Goal: Task Accomplishment & Management: Manage account settings

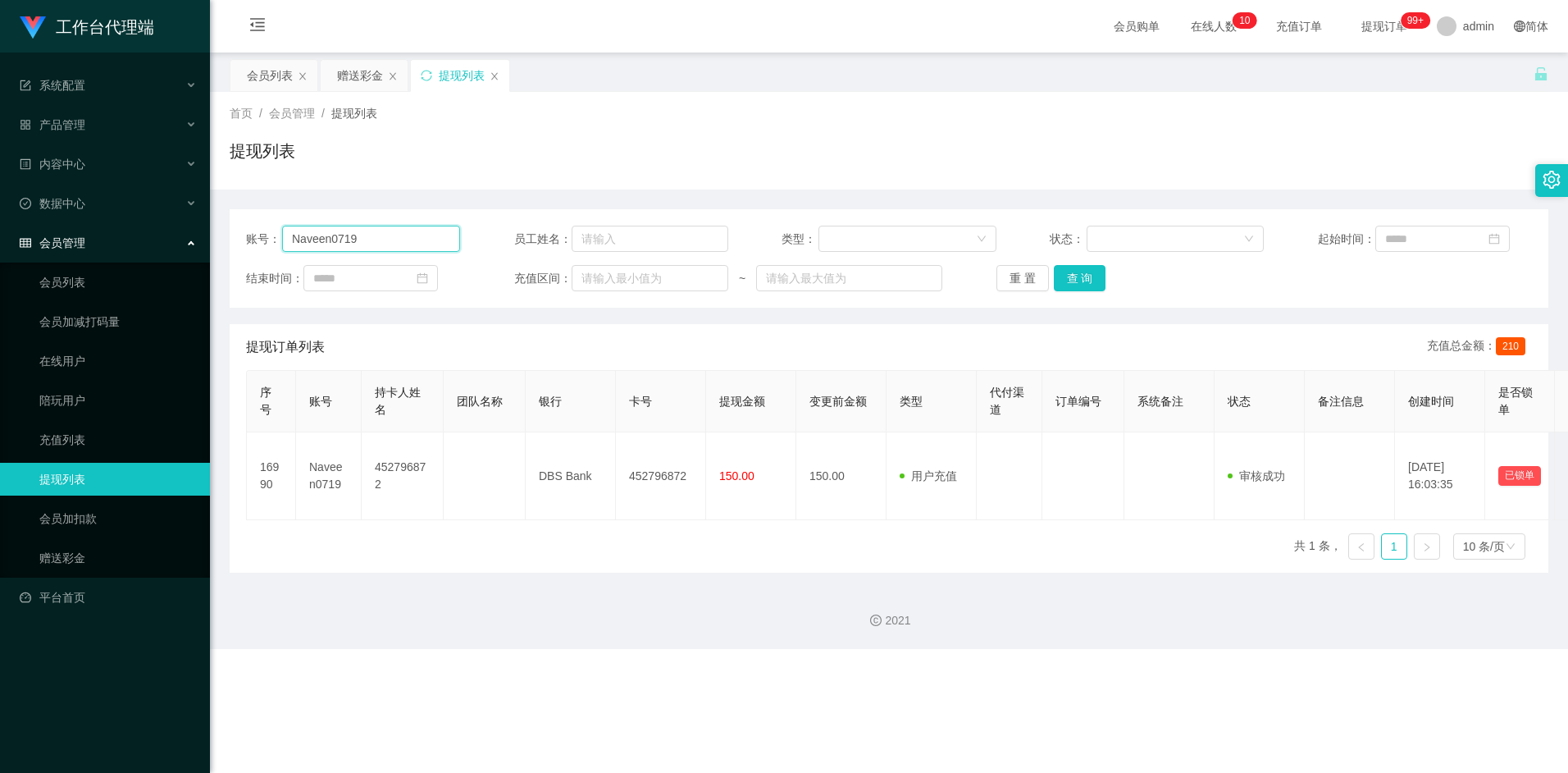
click at [393, 247] on input "Naveen0719" at bounding box center [371, 239] width 178 height 26
click at [412, 139] on div "提现列表" at bounding box center [889, 157] width 1319 height 38
click at [265, 79] on div "会员列表" at bounding box center [270, 75] width 46 height 32
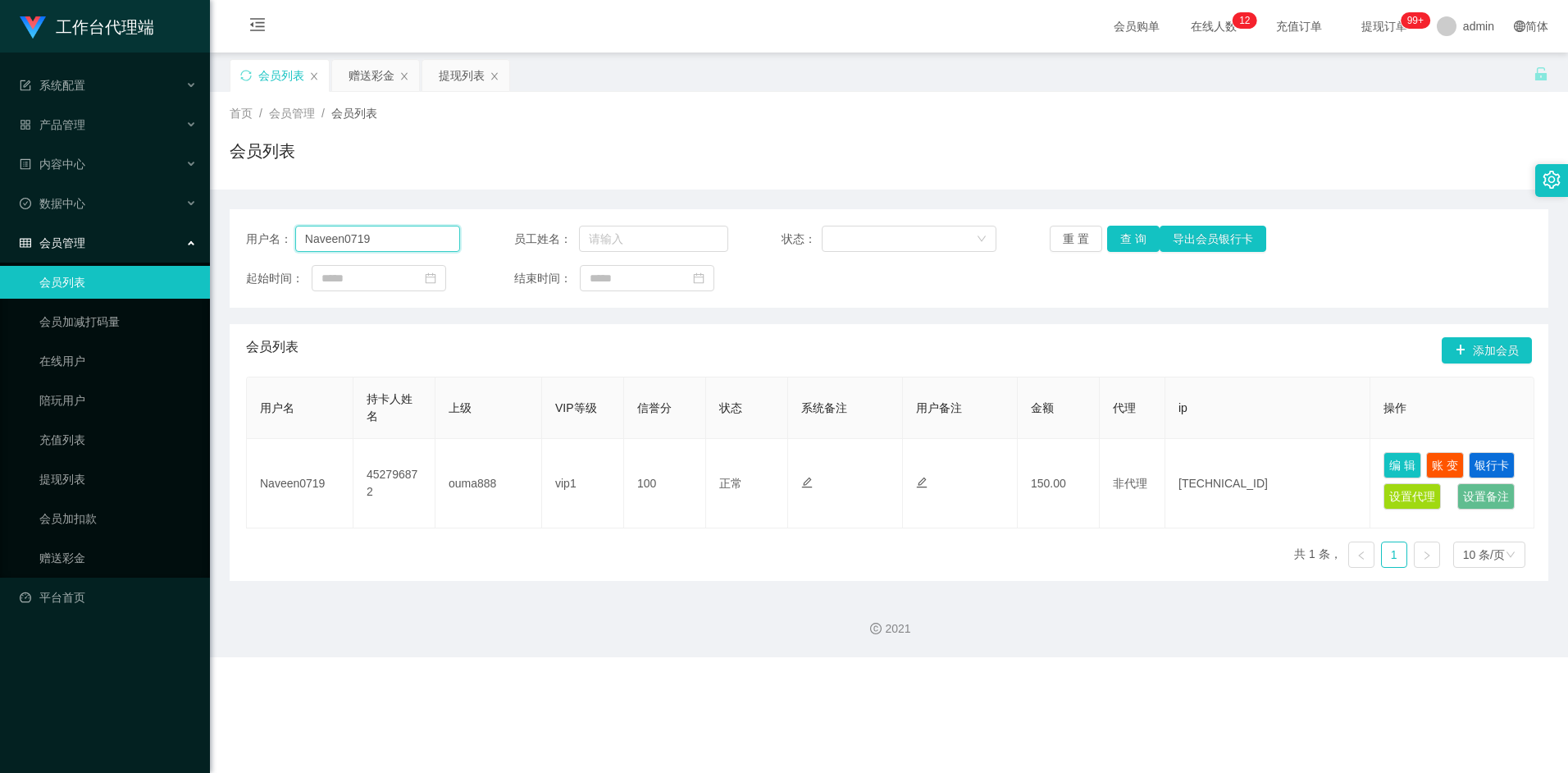
click at [392, 243] on input "Naveen0719" at bounding box center [378, 239] width 166 height 26
click at [1123, 244] on button "查 询" at bounding box center [1134, 239] width 53 height 26
drag, startPoint x: 453, startPoint y: 86, endPoint x: 414, endPoint y: 123, distance: 53.8
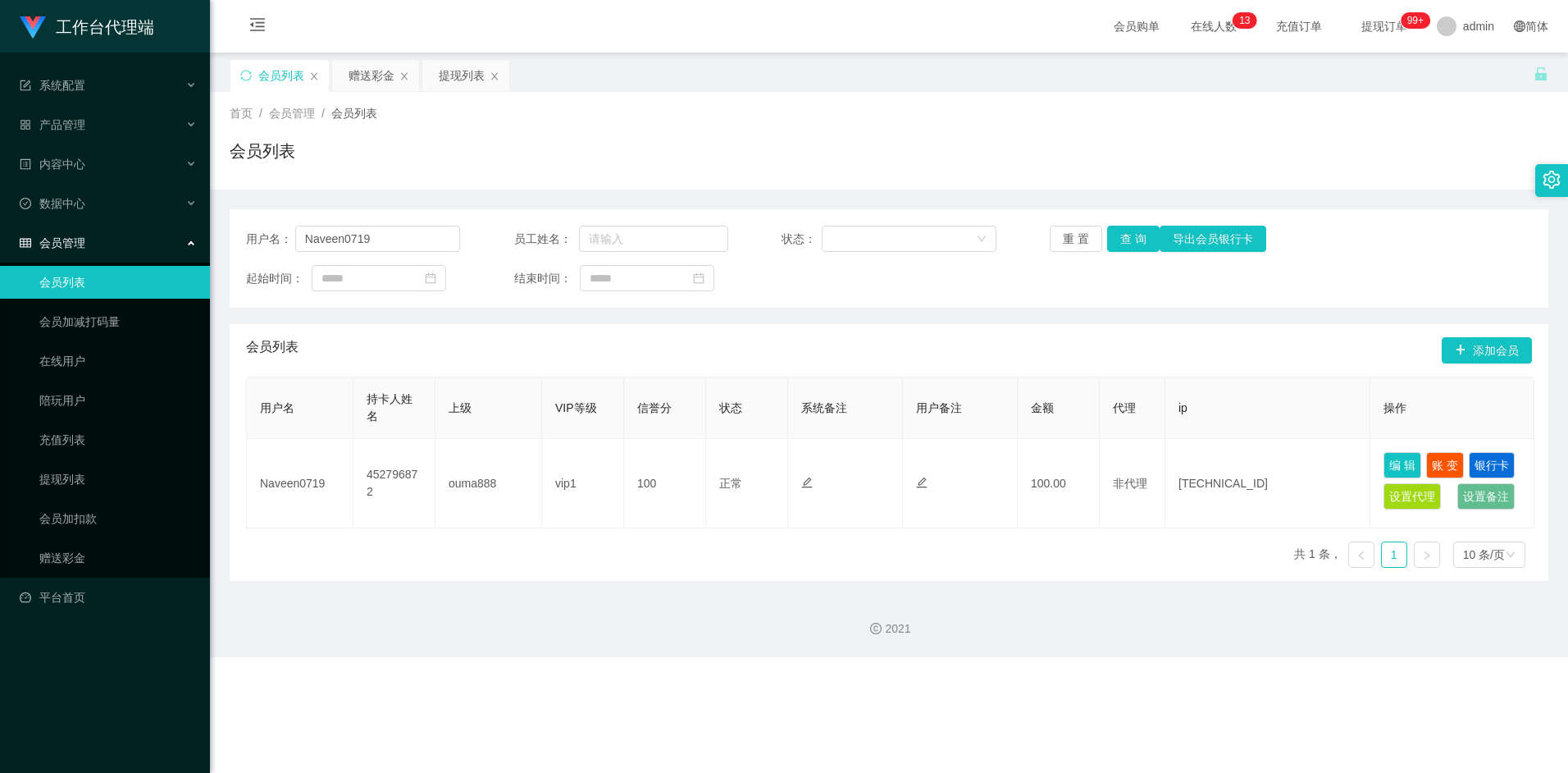
click at [433, 158] on div "关闭左侧 关闭右侧 关闭其它 刷新页面 会员列表 赠送彩金 提现列表 首页 / 会员管理 / 会员列表 / 会员列表 用户名： Naveen0719 员工姓名…" at bounding box center [889, 319] width 1319 height 522
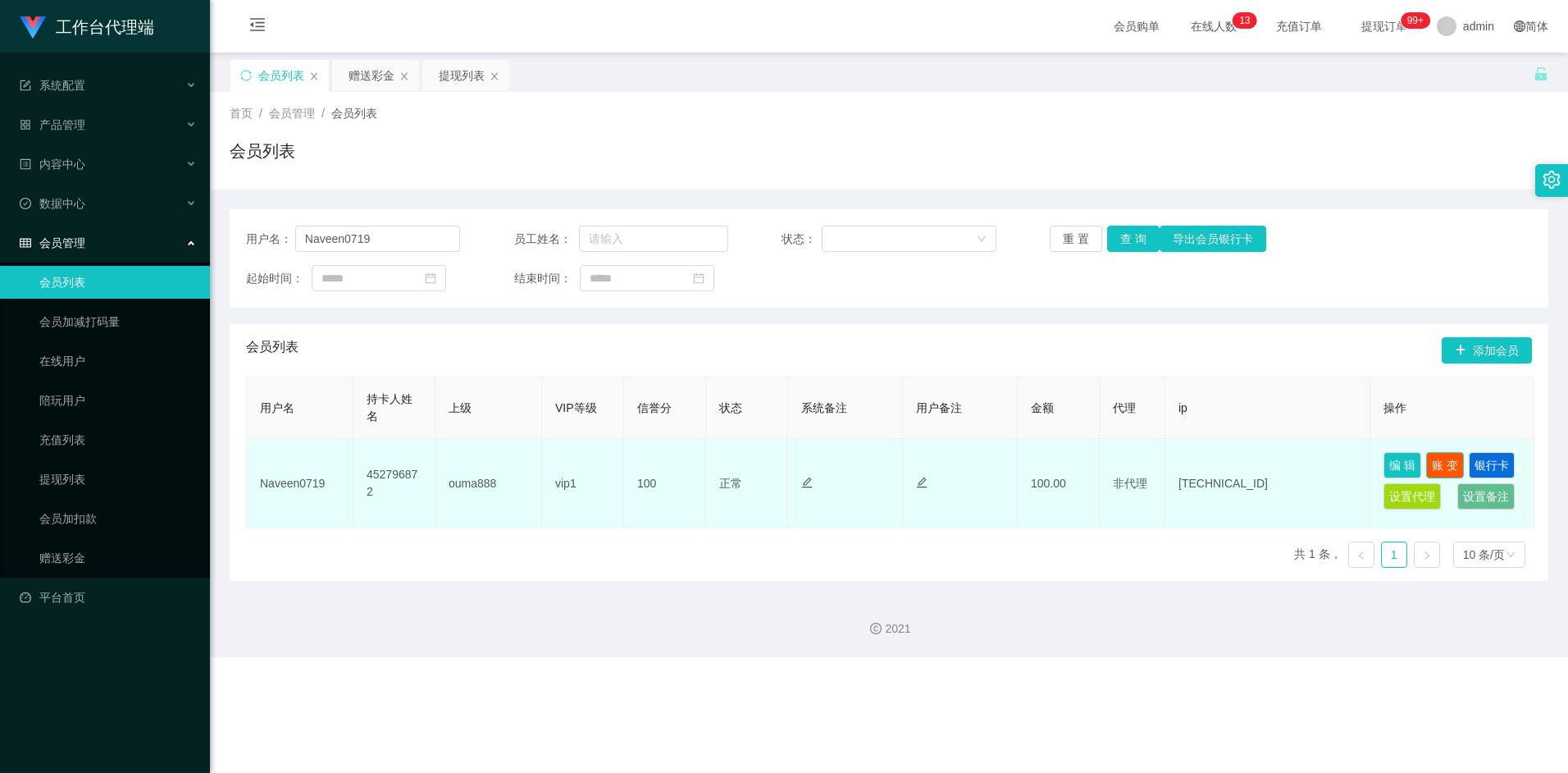
click at [1443, 460] on button "账 变" at bounding box center [1445, 465] width 38 height 26
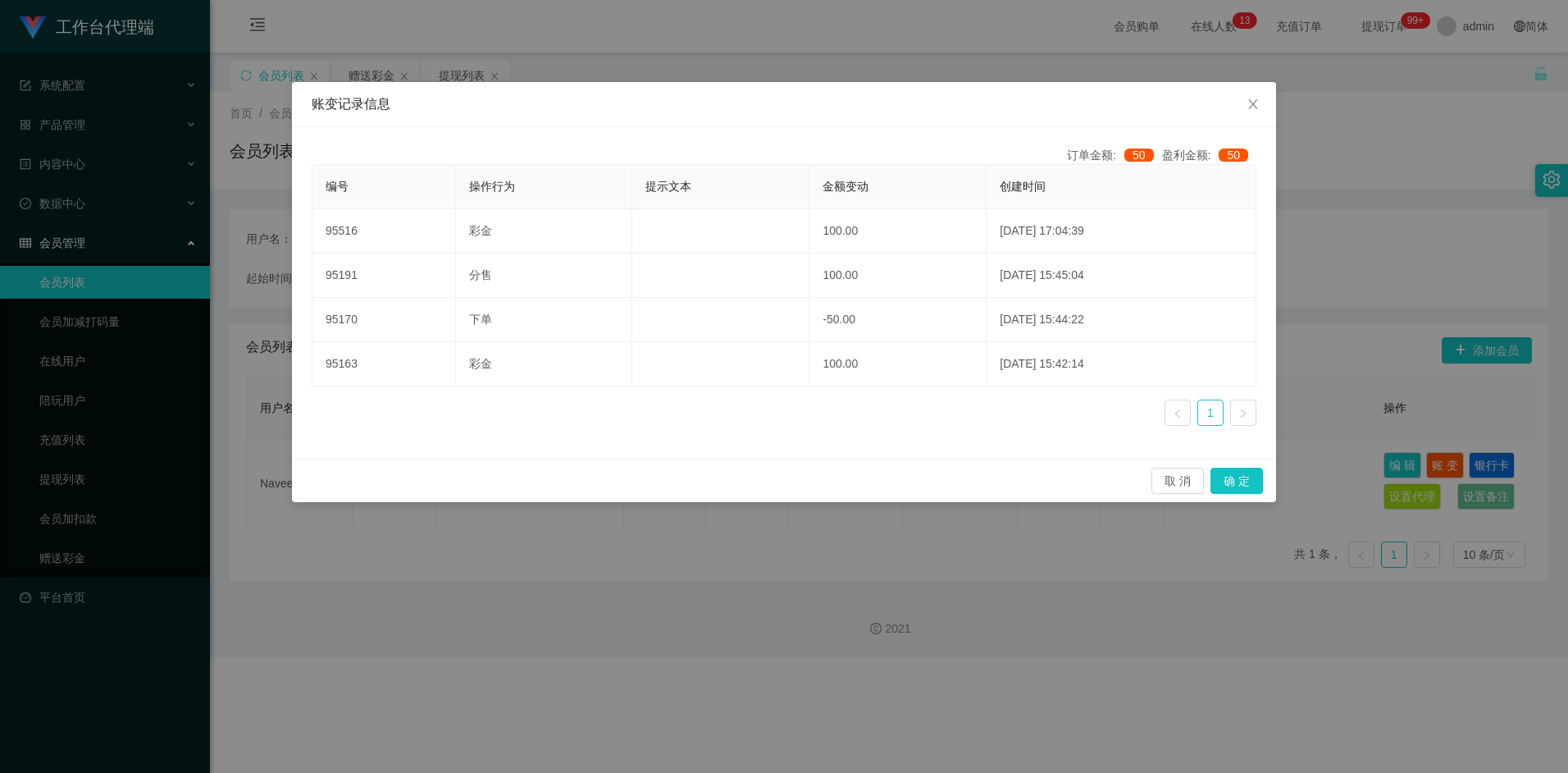
click at [799, 433] on div "编号 操作行为 提示文本 金额变动 创建时间 95516 彩金 100.00 [DATE] 17:04:39 95191 分售 100.00 [DATE] 1…" at bounding box center [783, 301] width 944 height 275
click at [1246, 419] on link at bounding box center [1244, 412] width 26 height 26
click at [1200, 479] on button "取 消" at bounding box center [1178, 481] width 53 height 26
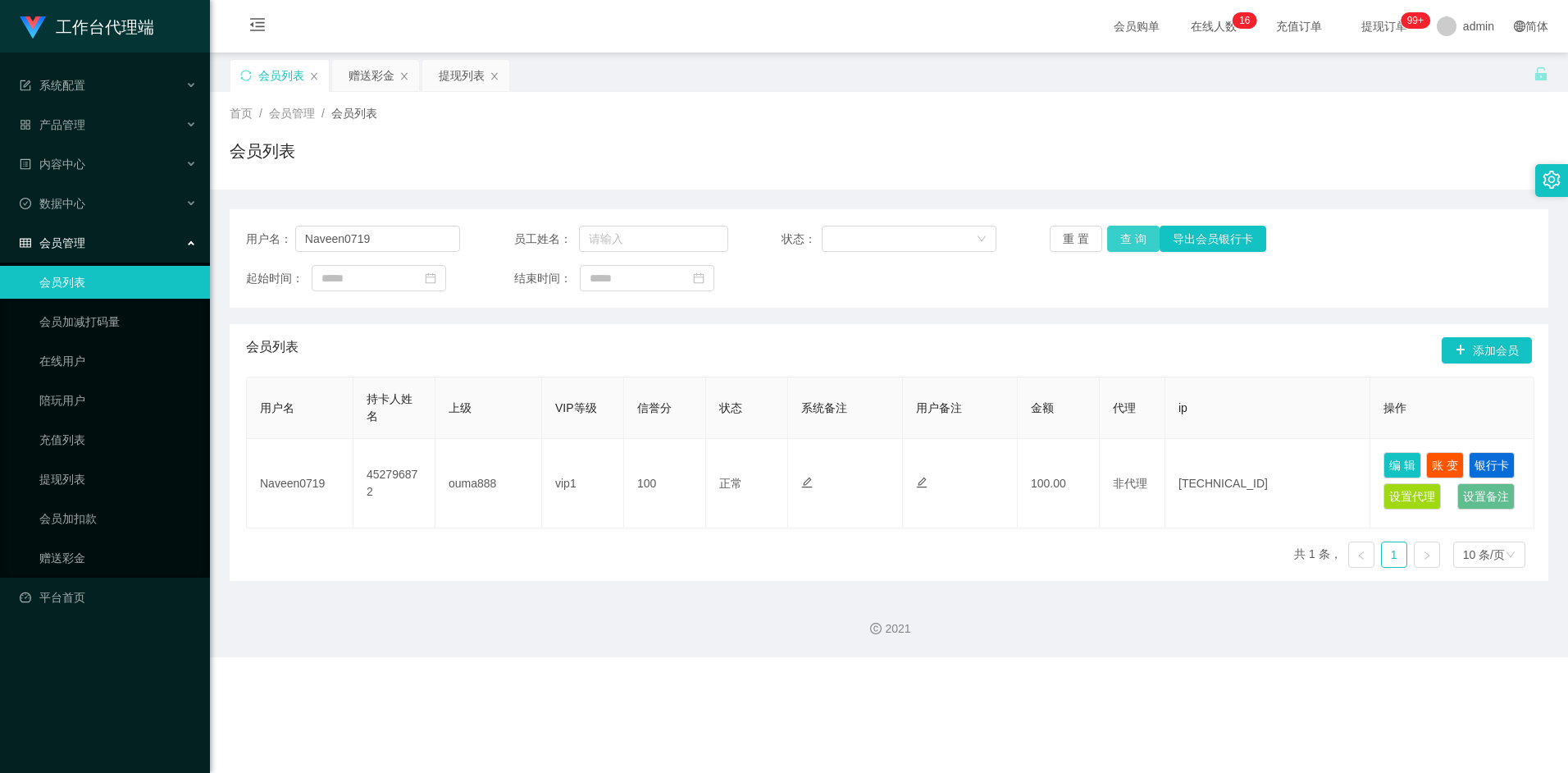
click at [1136, 247] on button "查 询" at bounding box center [1134, 239] width 53 height 26
click at [1140, 240] on button "查 询" at bounding box center [1134, 239] width 53 height 26
click at [1140, 240] on div "重 置 查 询 导出会员银行卡" at bounding box center [1157, 239] width 214 height 26
click at [1140, 240] on button "查 询" at bounding box center [1134, 239] width 53 height 26
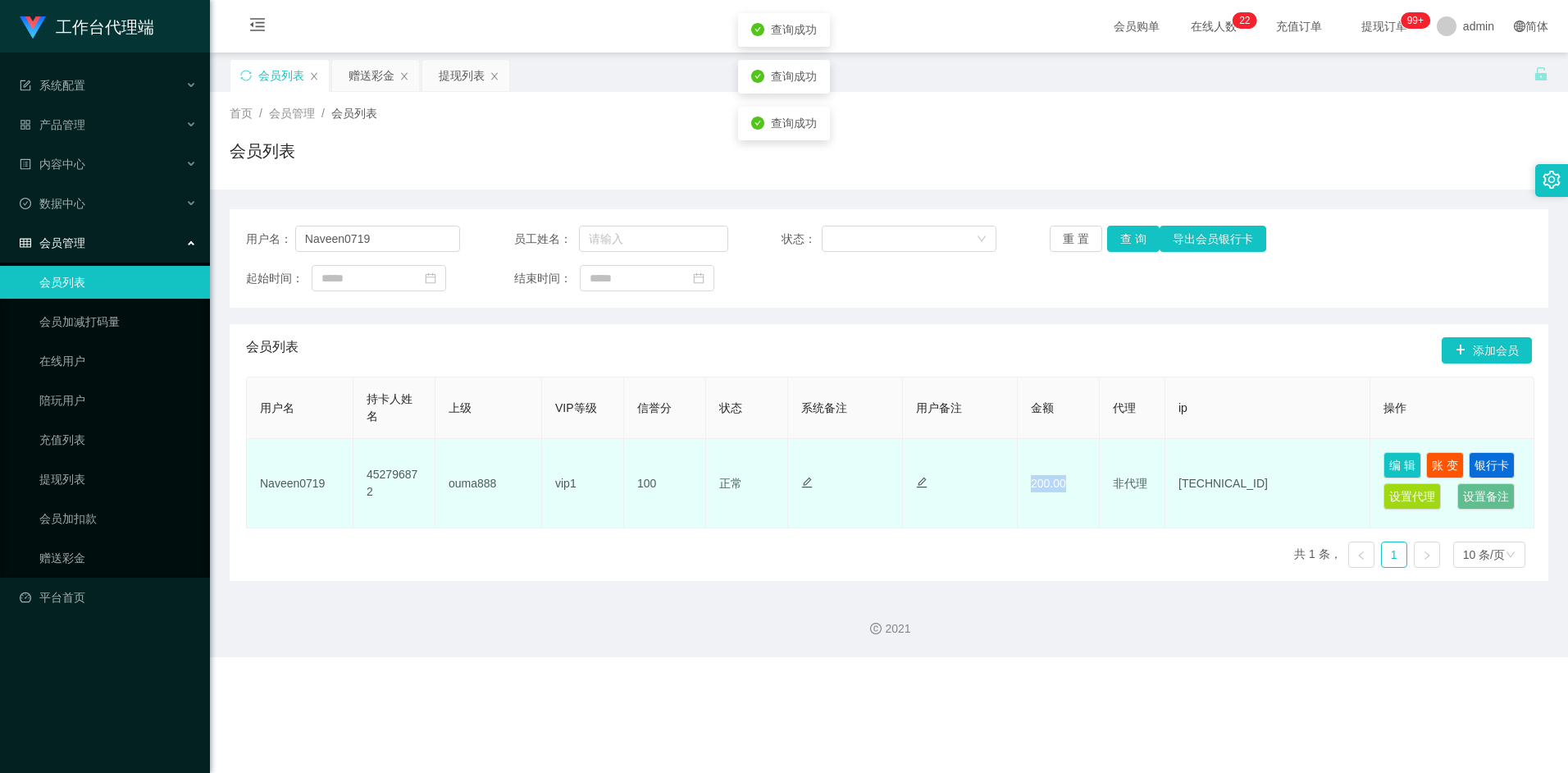
drag, startPoint x: 1032, startPoint y: 486, endPoint x: 1065, endPoint y: 486, distance: 33.0
click at [1065, 486] on td "200.00" at bounding box center [1059, 483] width 82 height 89
click at [1045, 484] on td "200.00" at bounding box center [1059, 483] width 82 height 89
click at [1445, 466] on button "账 变" at bounding box center [1445, 465] width 38 height 26
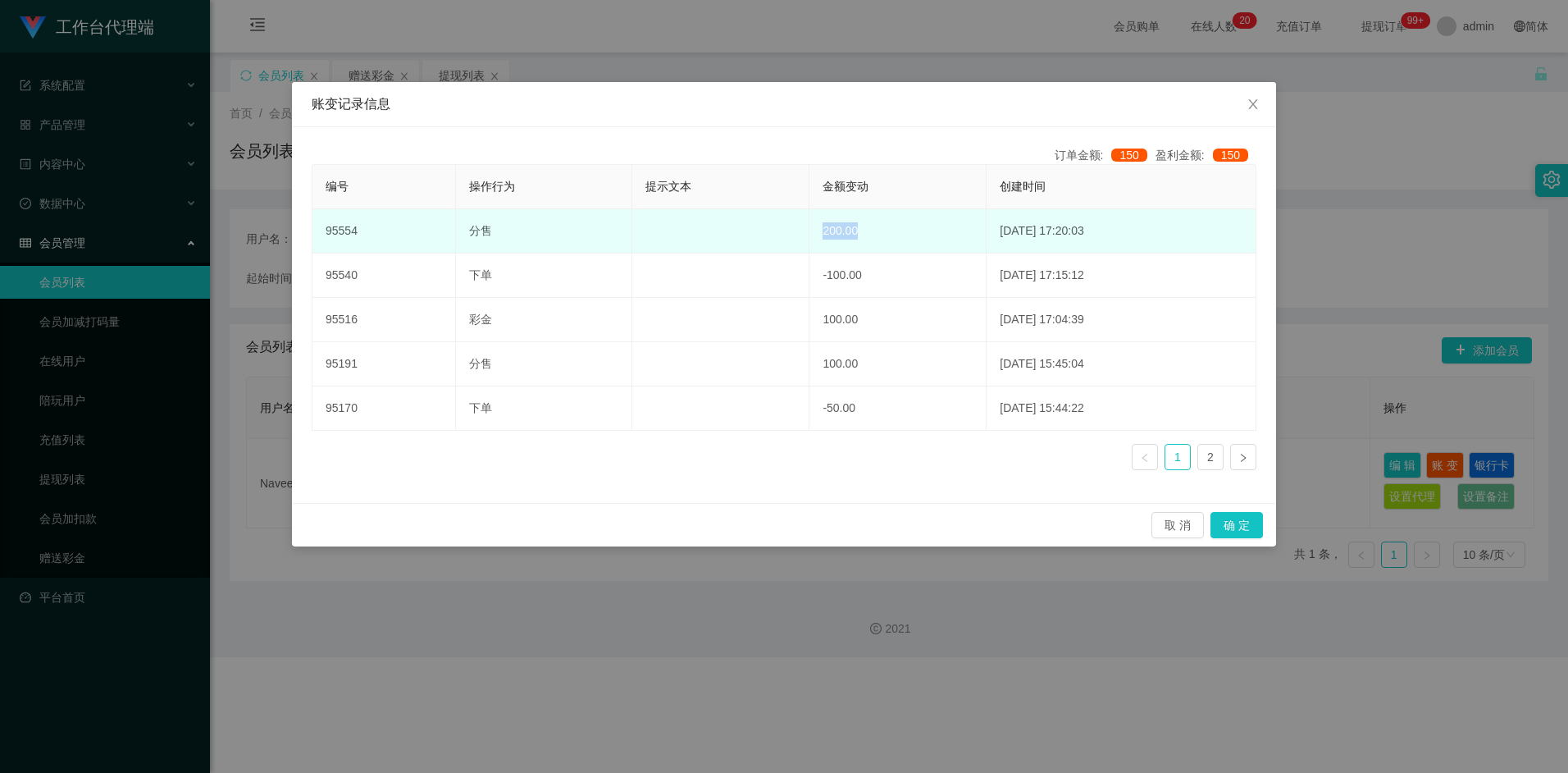
drag, startPoint x: 797, startPoint y: 233, endPoint x: 835, endPoint y: 233, distance: 38.0
click at [835, 233] on td "200.00" at bounding box center [898, 232] width 177 height 45
drag, startPoint x: 835, startPoint y: 233, endPoint x: 818, endPoint y: 233, distance: 17.0
click at [818, 233] on td "200.00" at bounding box center [898, 232] width 177 height 45
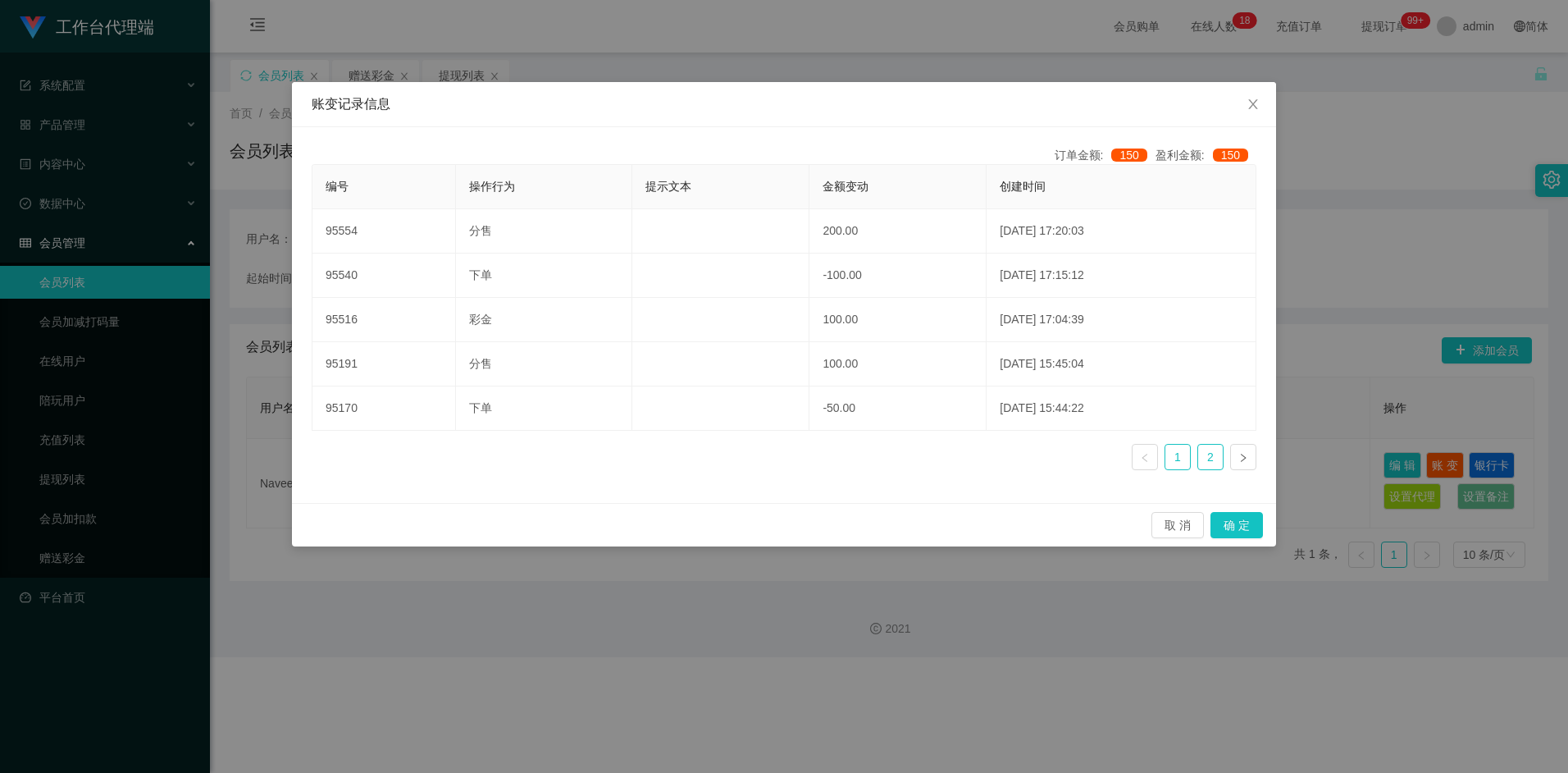
click at [1205, 456] on link "2" at bounding box center [1210, 457] width 25 height 25
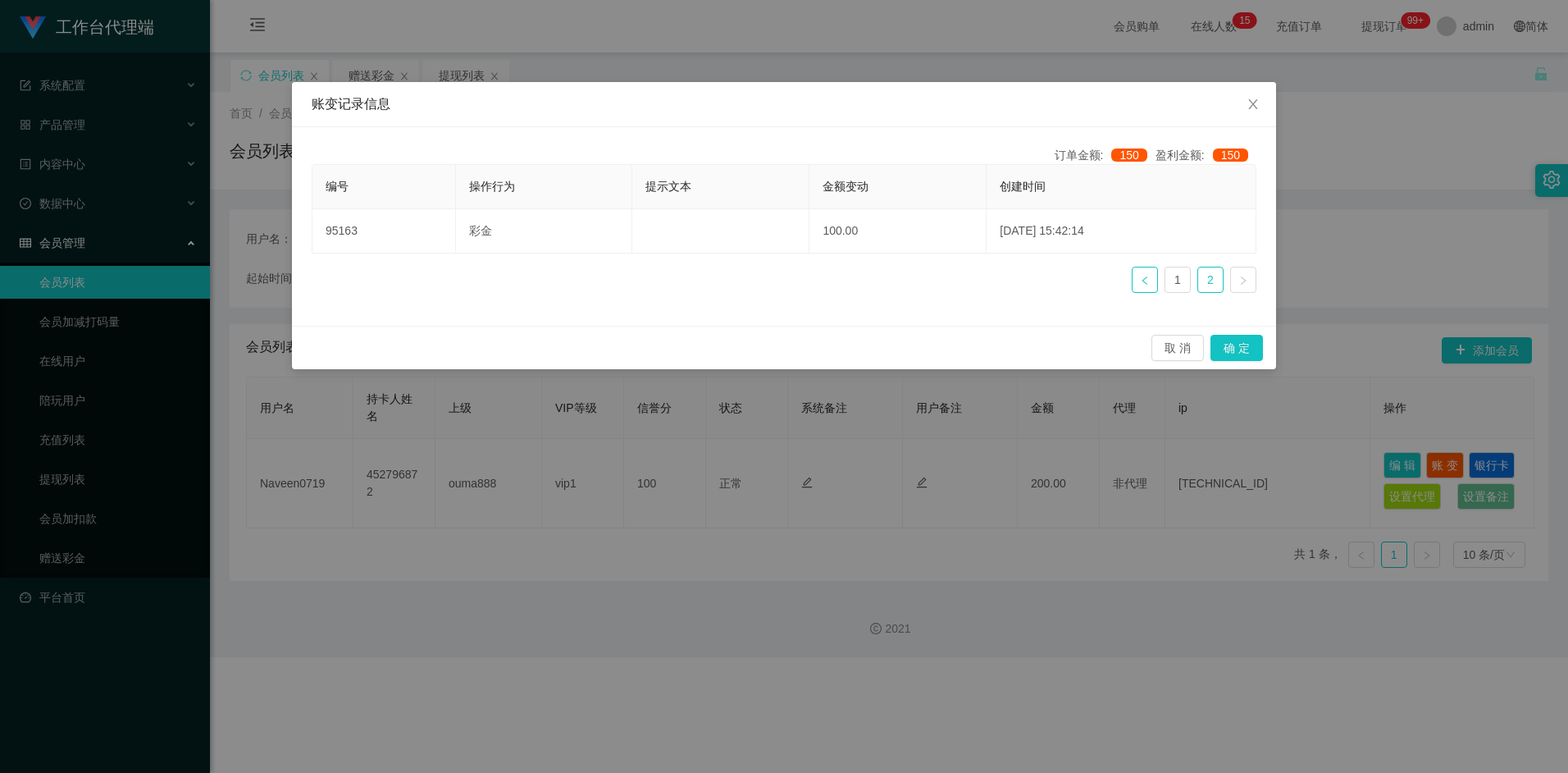
click at [1144, 280] on icon "图标: left" at bounding box center [1144, 280] width 10 height 10
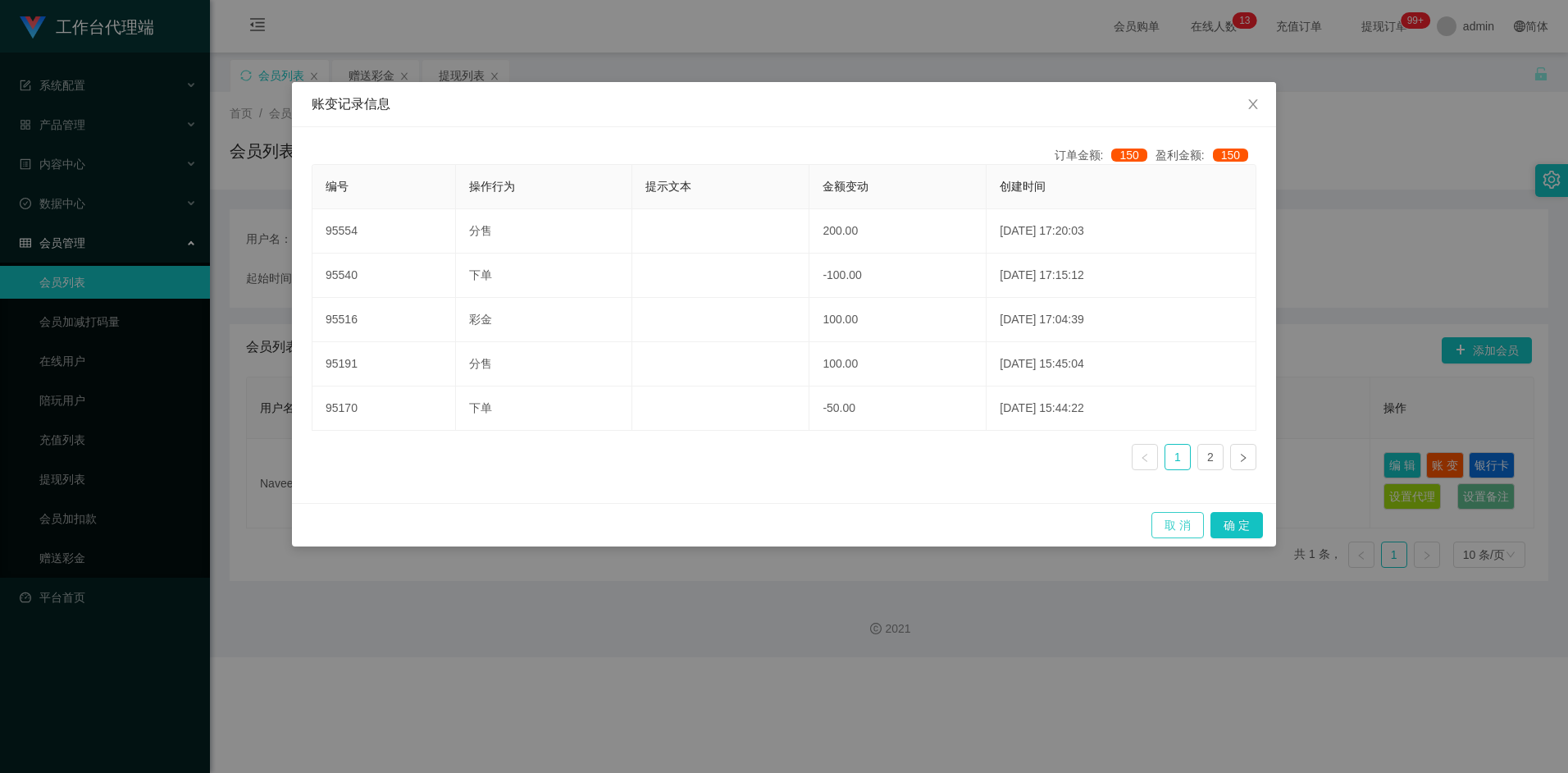
click at [1179, 526] on button "取 消" at bounding box center [1178, 526] width 53 height 26
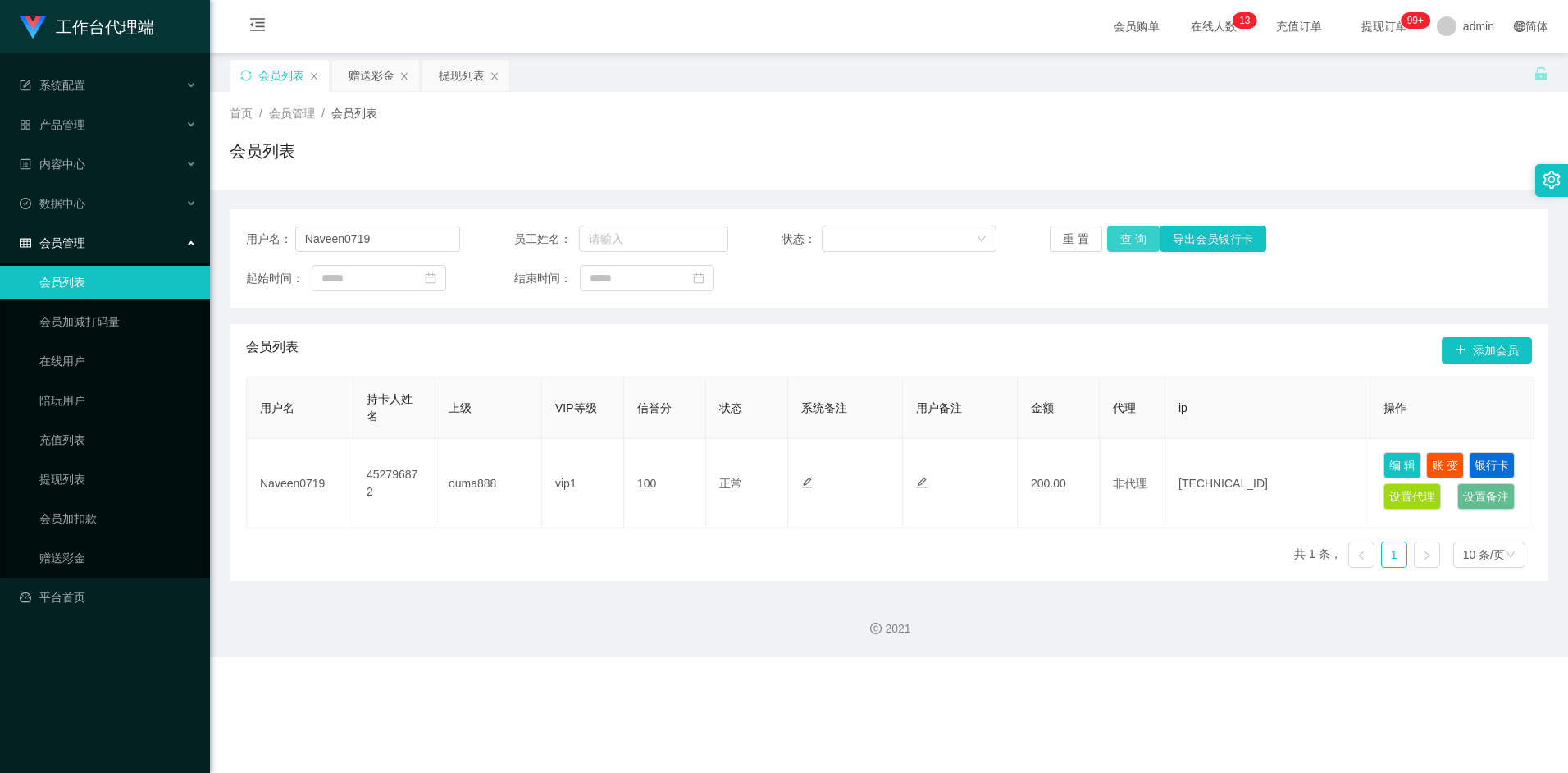
click at [1128, 247] on button "查 询" at bounding box center [1134, 239] width 53 height 26
click at [1131, 241] on button "查 询" at bounding box center [1134, 239] width 53 height 26
click at [1127, 244] on button "查 询" at bounding box center [1134, 239] width 53 height 26
click at [1128, 233] on button "查 询" at bounding box center [1134, 239] width 53 height 26
click at [460, 73] on div "提现列表" at bounding box center [461, 75] width 46 height 32
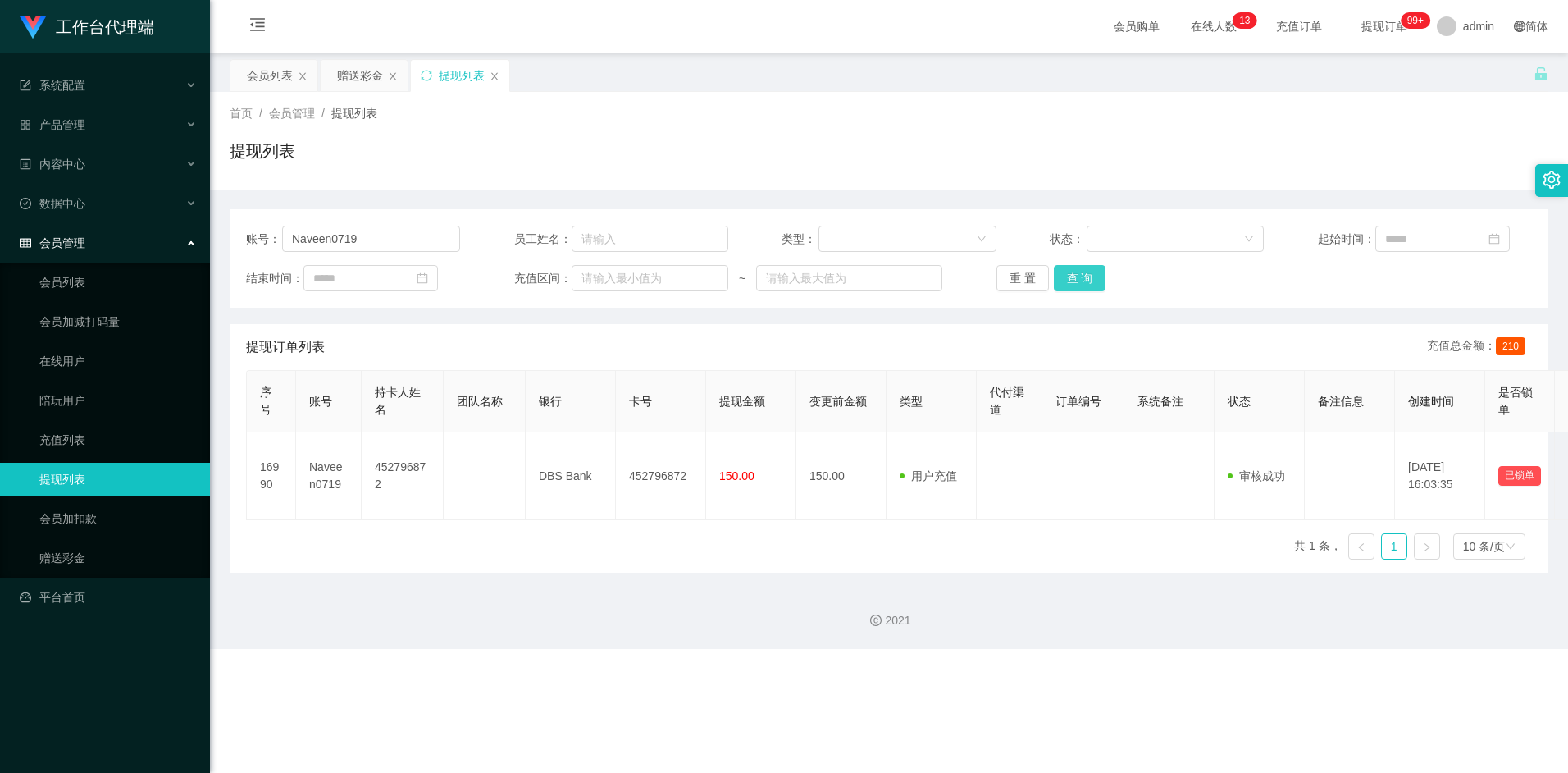
click at [1084, 280] on button "查 询" at bounding box center [1080, 278] width 53 height 26
click at [1088, 282] on button "查 询" at bounding box center [1080, 278] width 53 height 26
click at [1091, 279] on button "查 询" at bounding box center [1080, 278] width 53 height 26
click at [1087, 285] on button "查 询" at bounding box center [1080, 278] width 53 height 26
click at [1078, 282] on button "查 询" at bounding box center [1080, 278] width 53 height 26
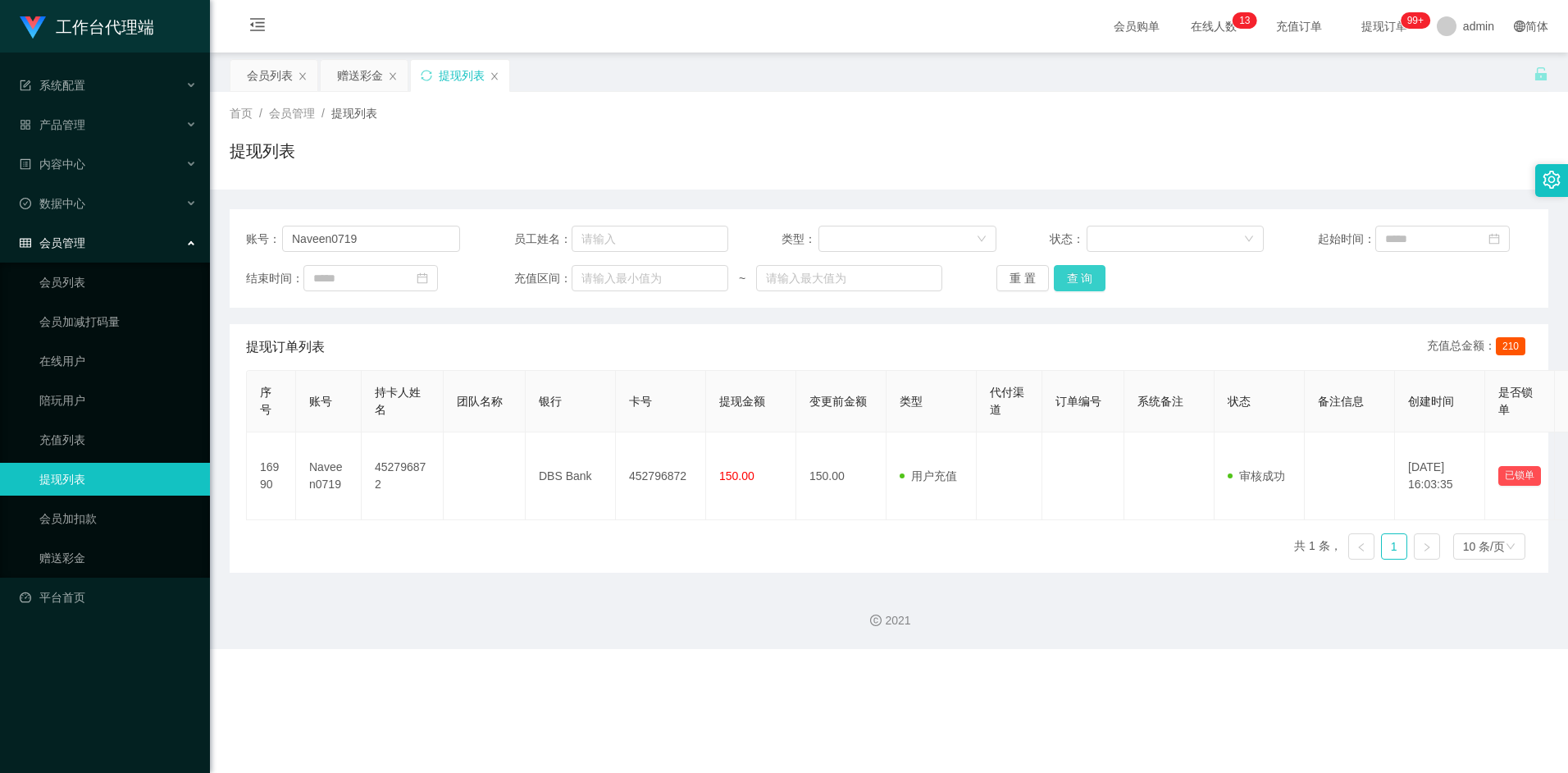
click at [1083, 278] on button "查 询" at bounding box center [1080, 278] width 53 height 26
click at [1075, 288] on button "查 询" at bounding box center [1080, 278] width 53 height 26
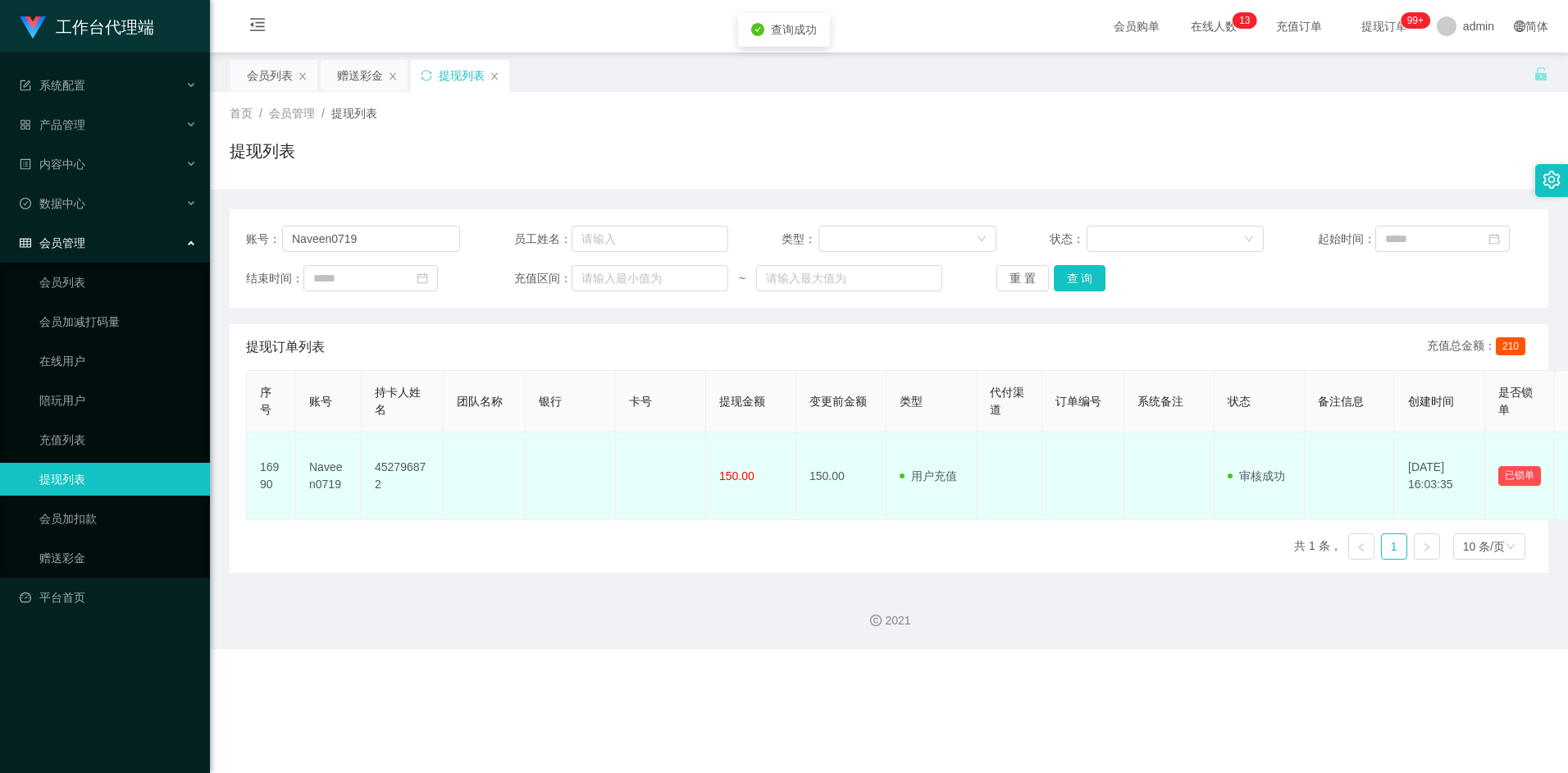
click at [484, 480] on td at bounding box center [485, 476] width 82 height 88
drag, startPoint x: 546, startPoint y: 480, endPoint x: 651, endPoint y: 476, distance: 105.1
click at [547, 480] on td at bounding box center [571, 476] width 90 height 88
click at [651, 476] on td at bounding box center [660, 476] width 90 height 88
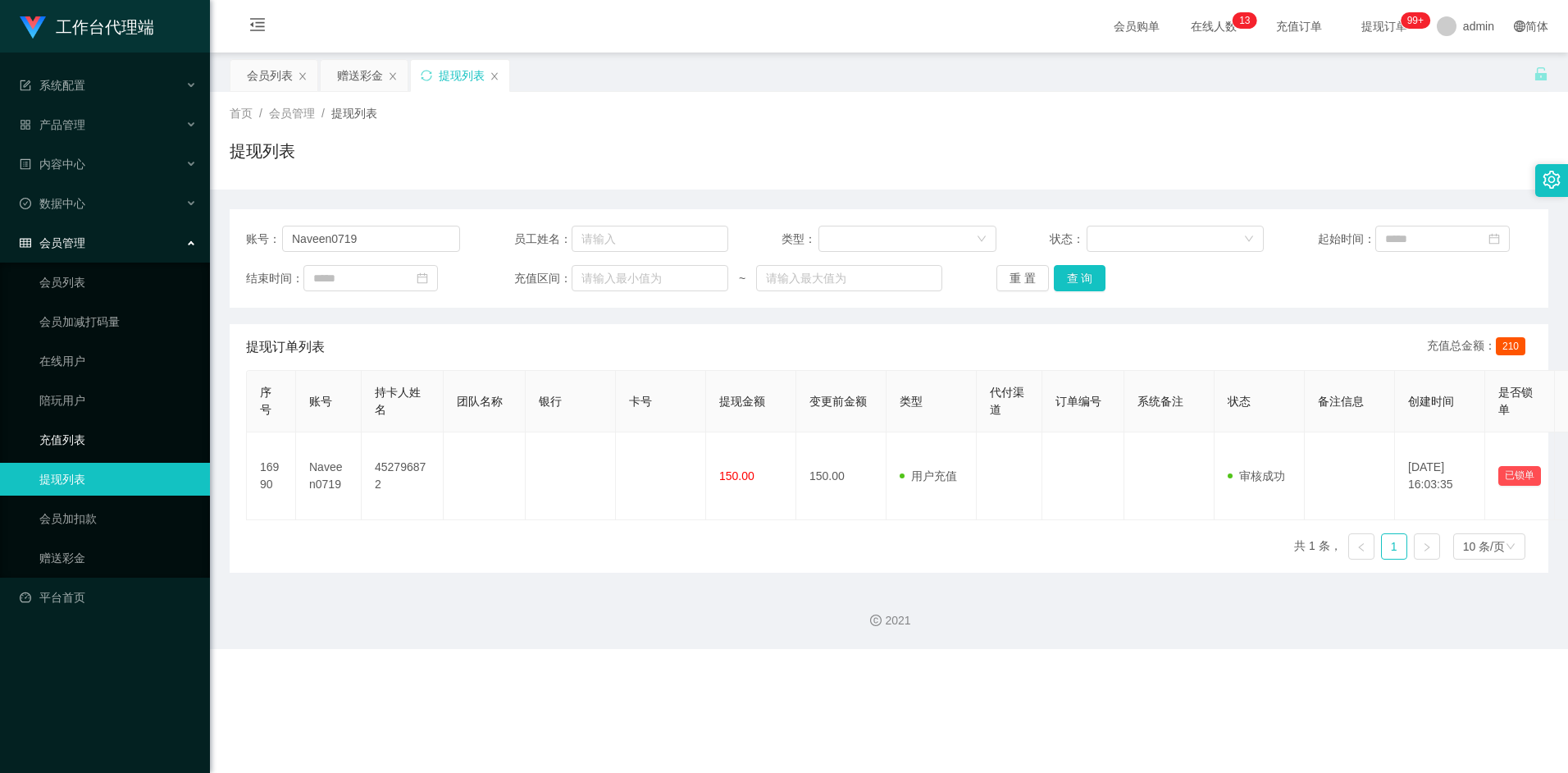
click at [95, 438] on link "充值列表" at bounding box center [118, 440] width 158 height 32
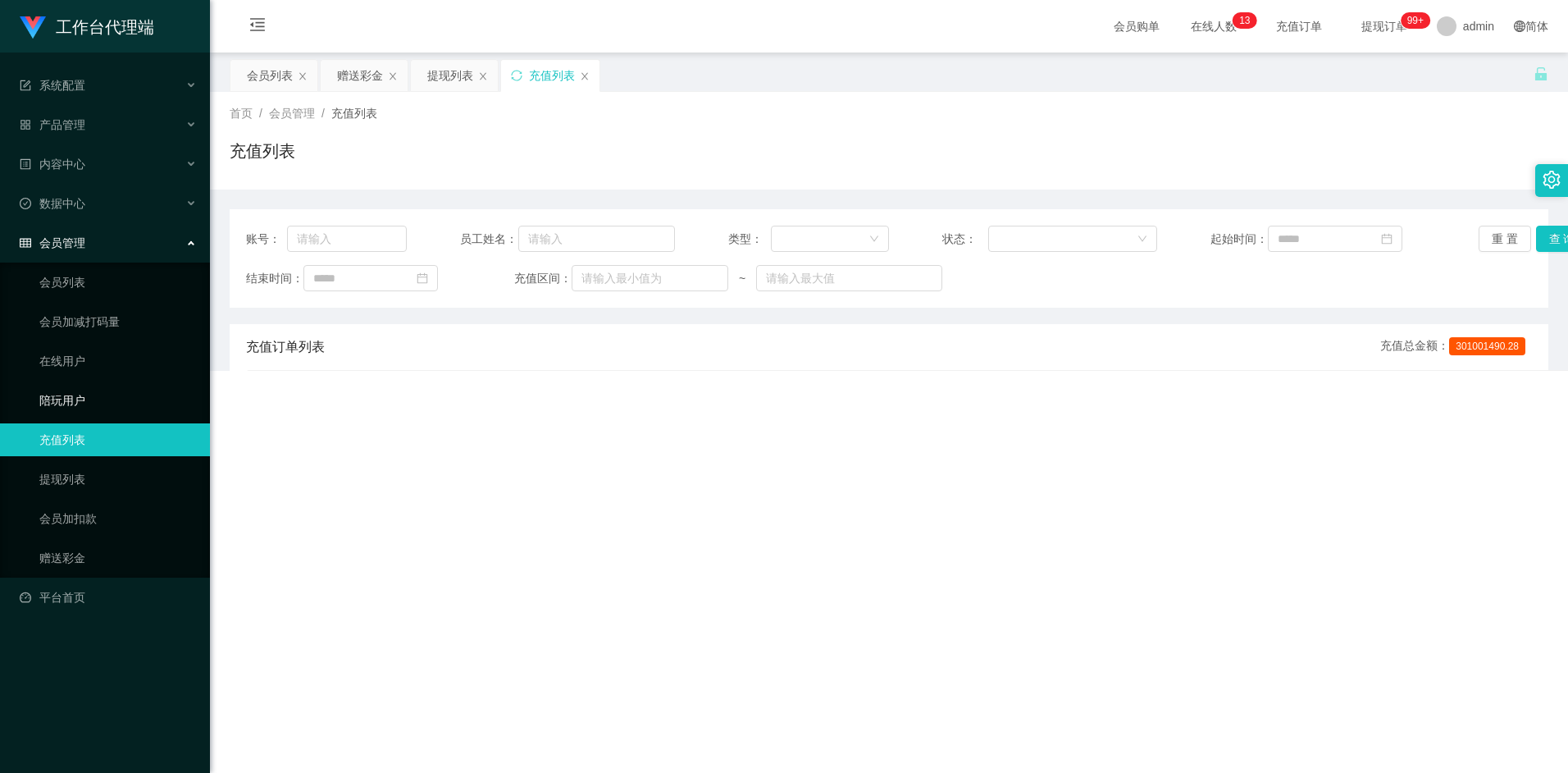
click at [82, 387] on link "陪玩用户" at bounding box center [118, 400] width 158 height 32
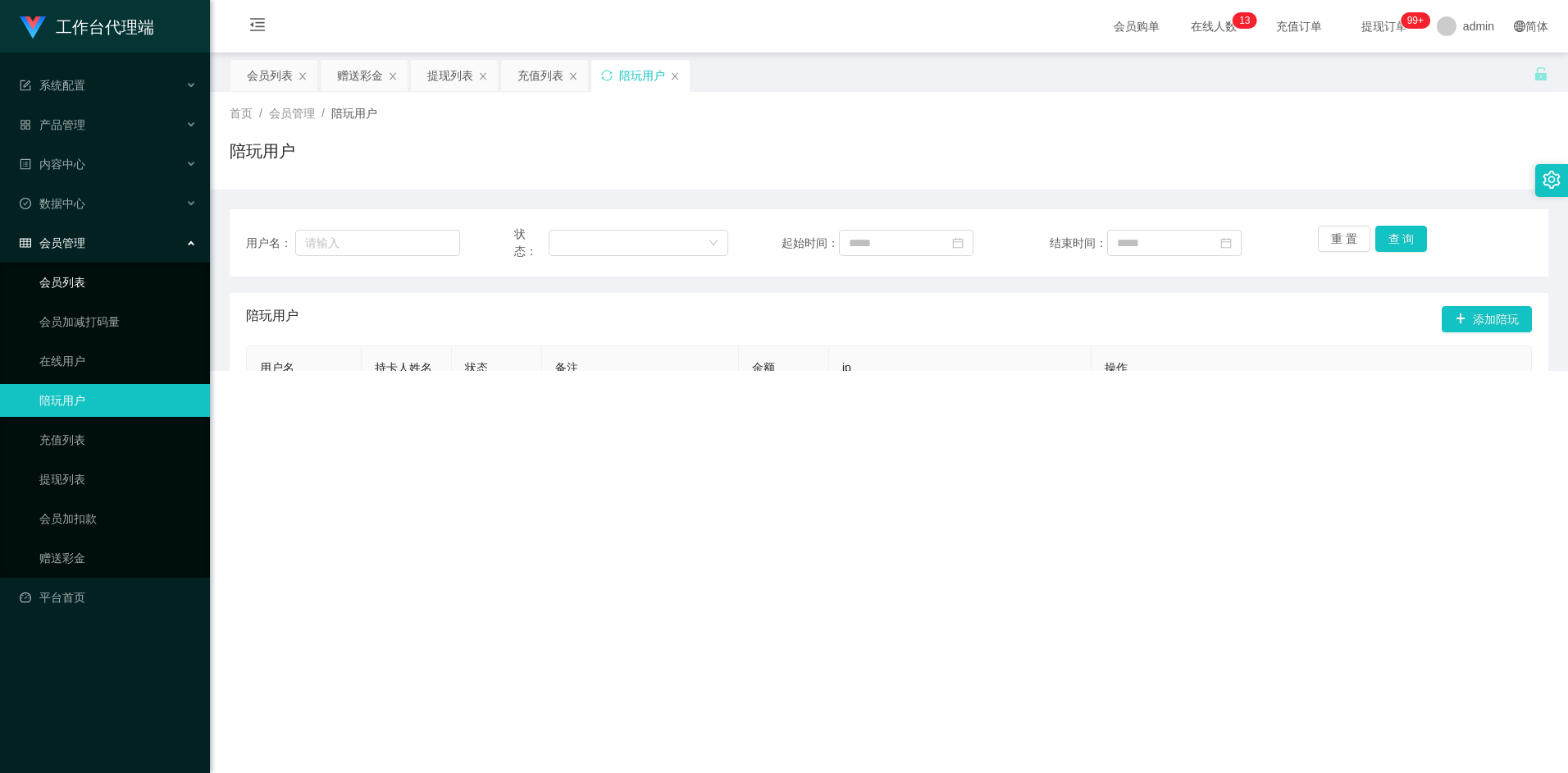
click at [77, 287] on link "会员列表" at bounding box center [118, 282] width 158 height 32
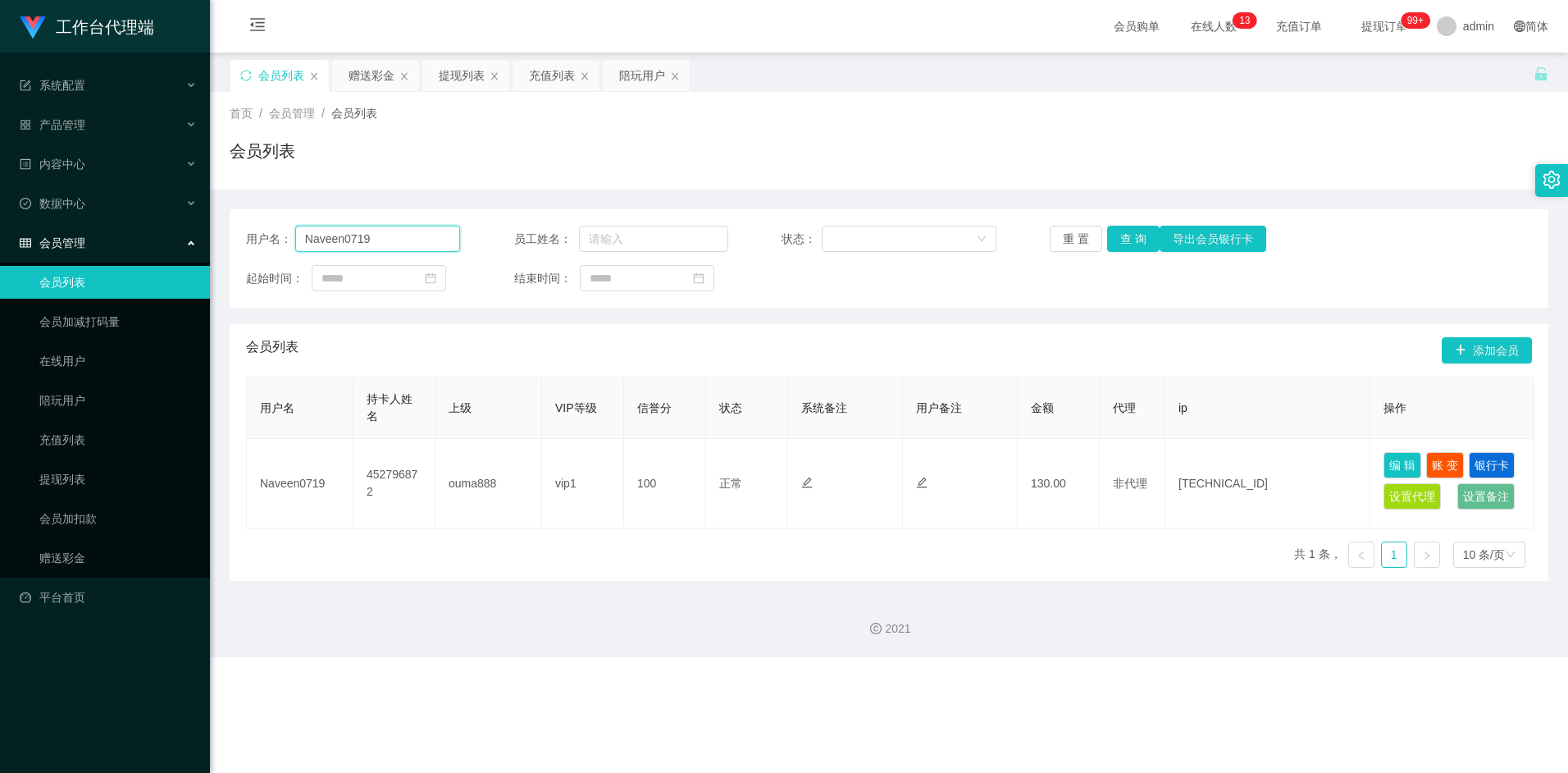
click at [404, 237] on input "Naveen0719" at bounding box center [378, 239] width 166 height 26
click at [1130, 245] on button "查 询" at bounding box center [1134, 239] width 53 height 26
click at [788, 337] on div "会员列表 添加会员" at bounding box center [889, 350] width 1286 height 53
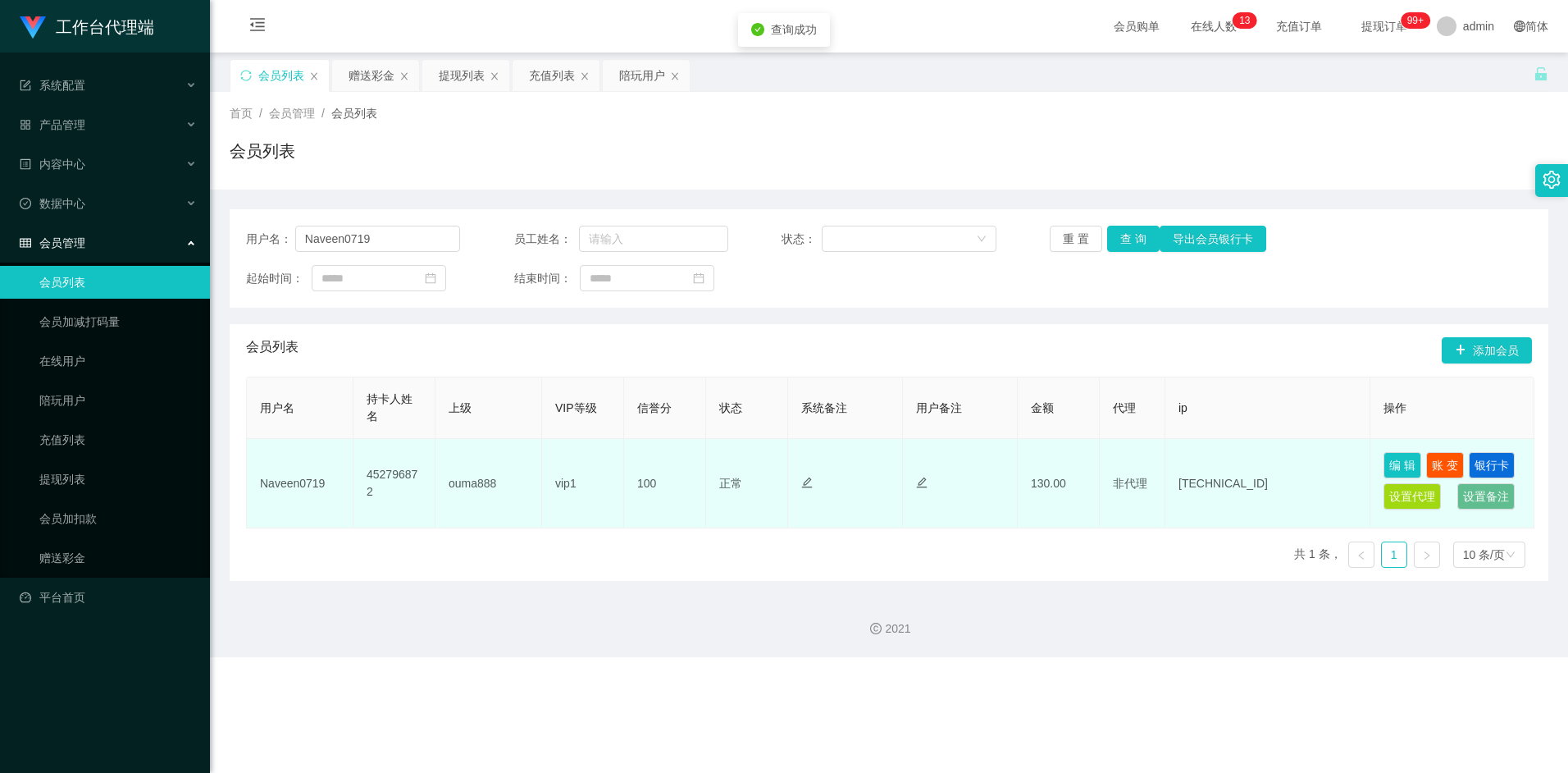
click at [656, 478] on td "100" at bounding box center [666, 483] width 82 height 89
click at [474, 485] on td "ouma888" at bounding box center [489, 483] width 107 height 89
click at [1409, 462] on button "编 辑" at bounding box center [1402, 465] width 38 height 26
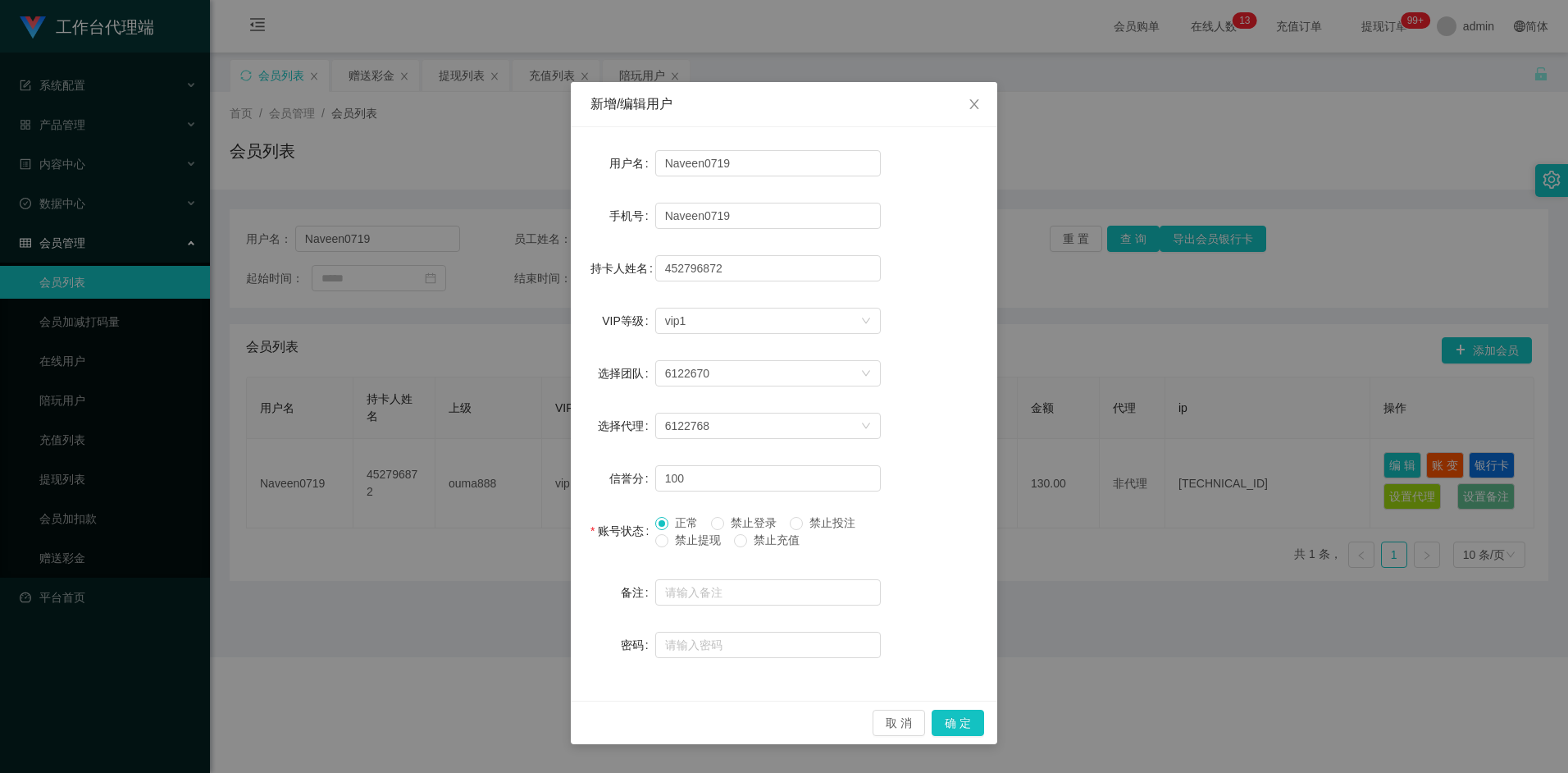
drag, startPoint x: 1064, startPoint y: 590, endPoint x: 1266, endPoint y: 541, distance: 207.9
click at [1065, 590] on div "新增/编辑用户 用户名 Naveen0719 手机号 Naveen0719 持卡人姓名 452796872 VIP等级 选择VIP等级 vip1 选择团队 6…" at bounding box center [784, 386] width 1568 height 773
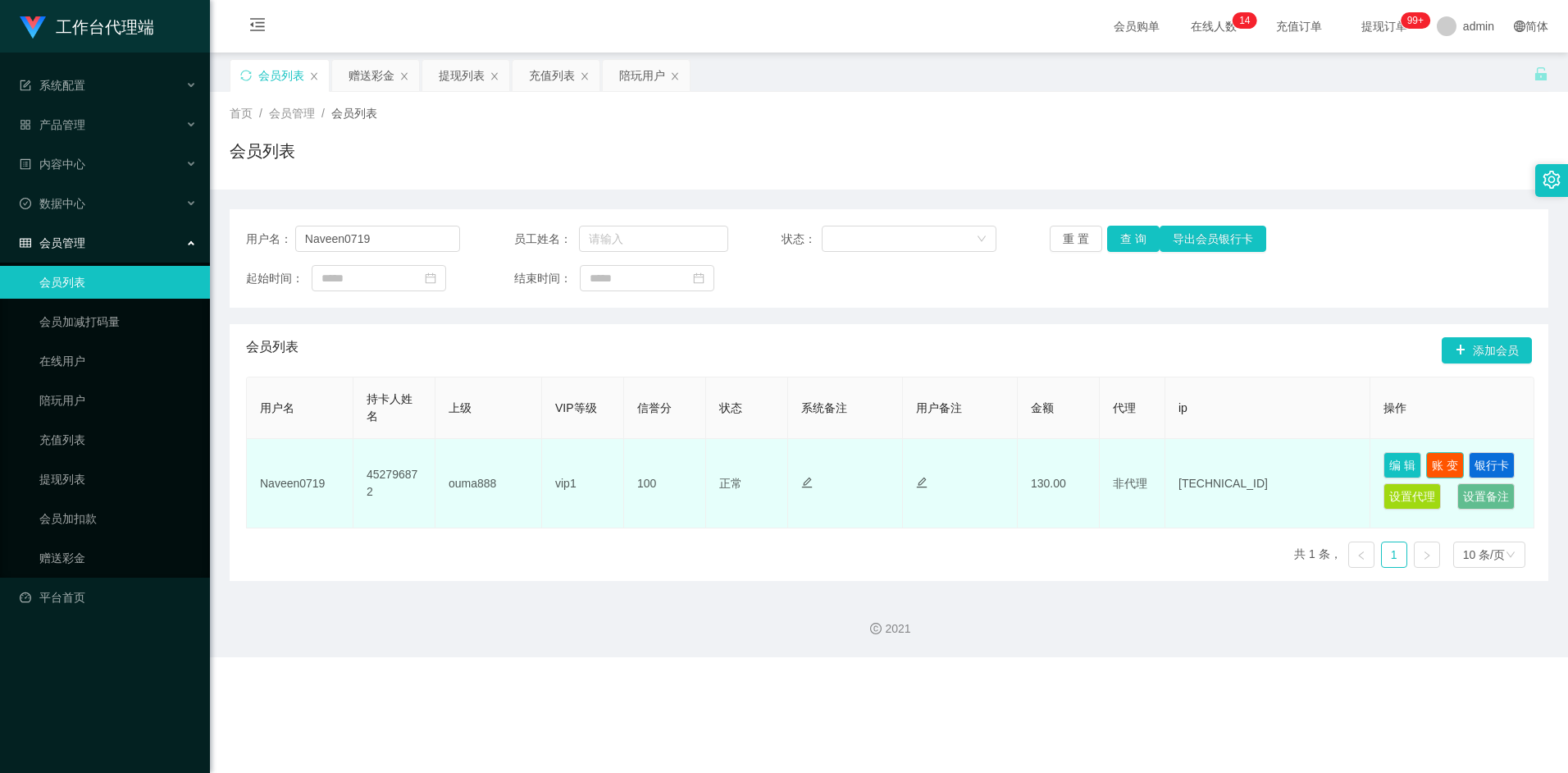
click at [1452, 463] on button "账 变" at bounding box center [1445, 465] width 38 height 26
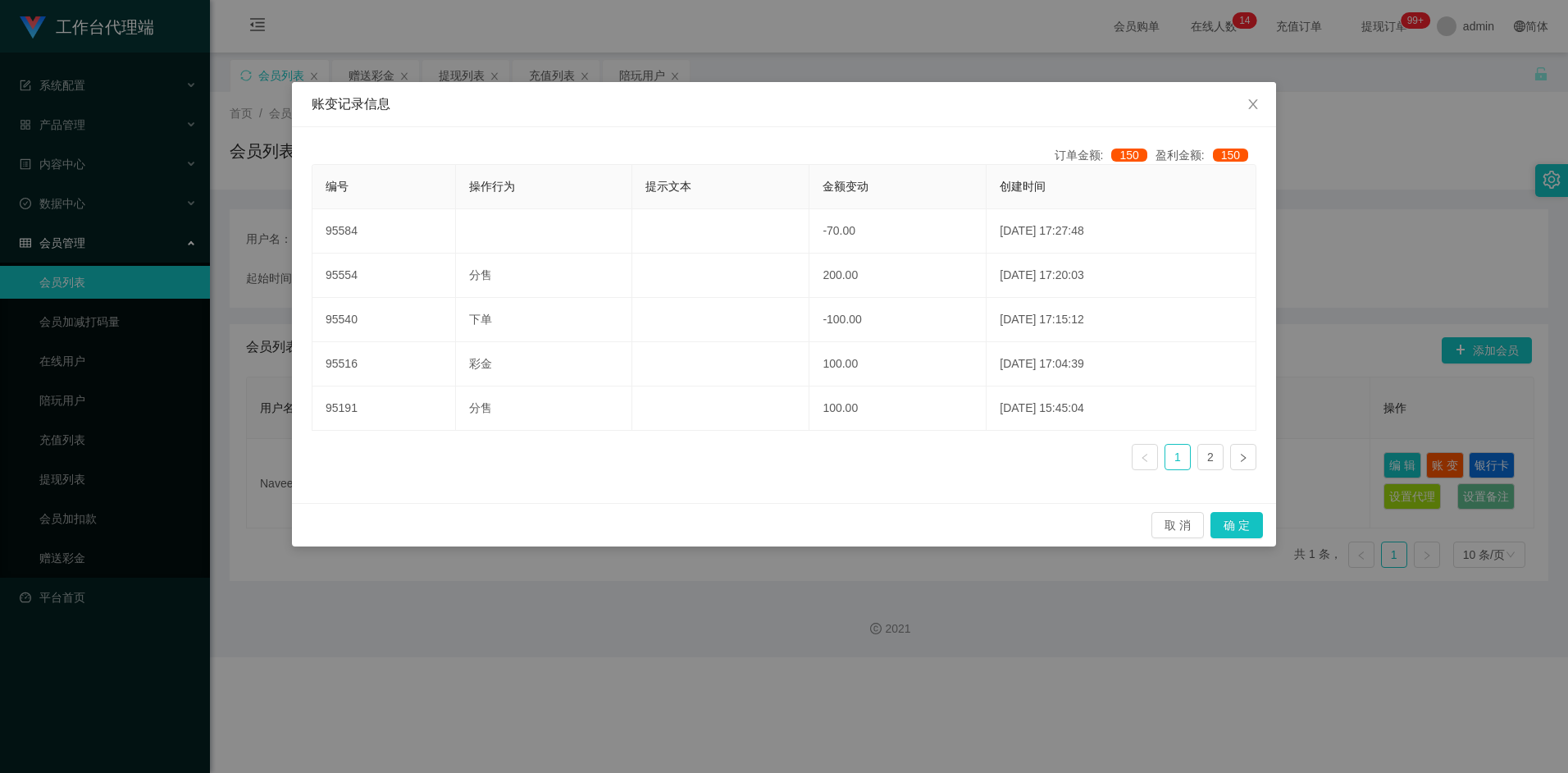
click at [1112, 640] on div "账变记录信息 订单金额: 150 盈利金额: 150 编号 操作行为 提示文本 金额变动 创建时间 95584 -70.00 [DATE] 17:27:48 …" at bounding box center [784, 386] width 1568 height 773
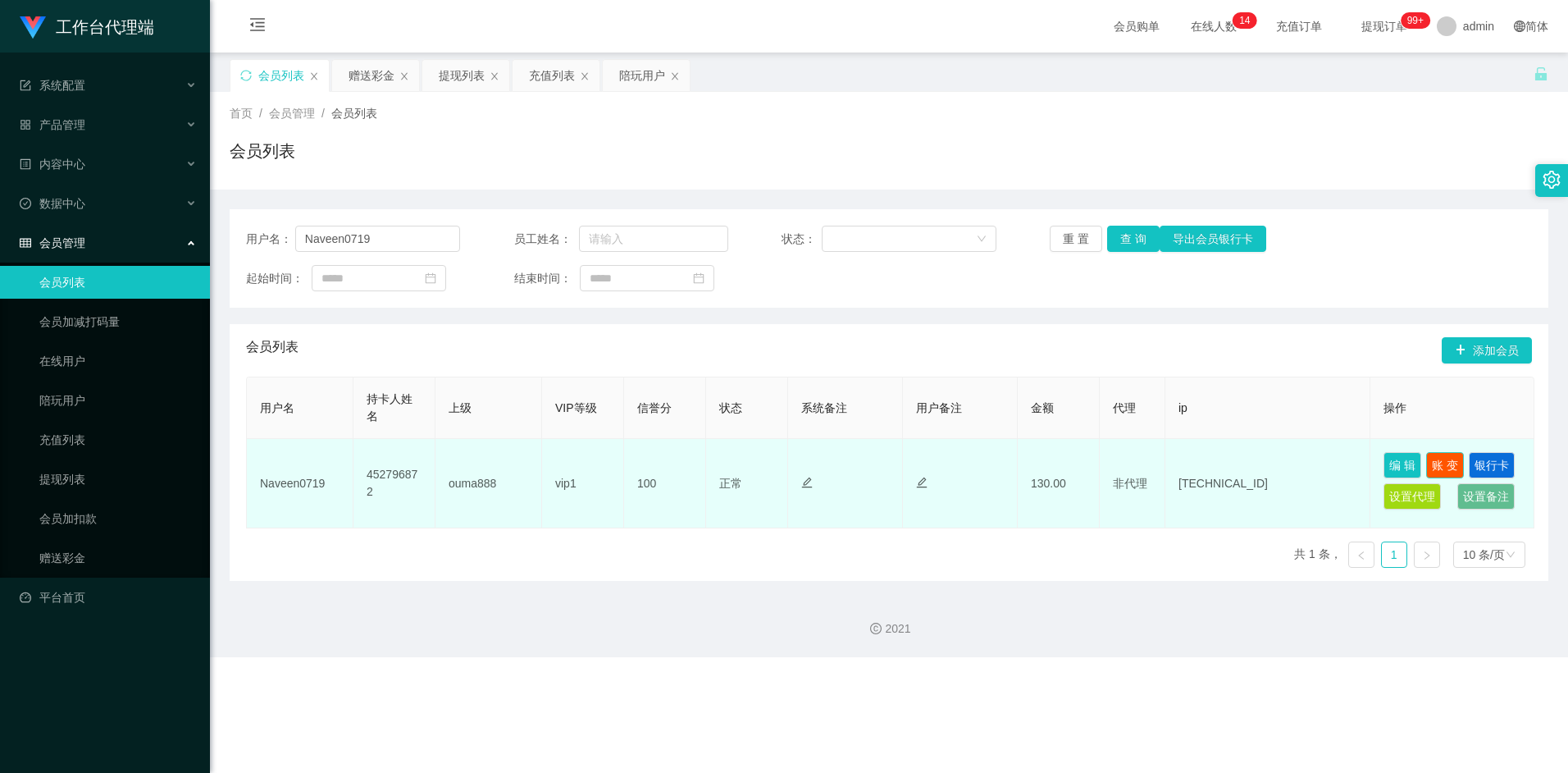
click at [1440, 467] on button "账 变" at bounding box center [1445, 465] width 38 height 26
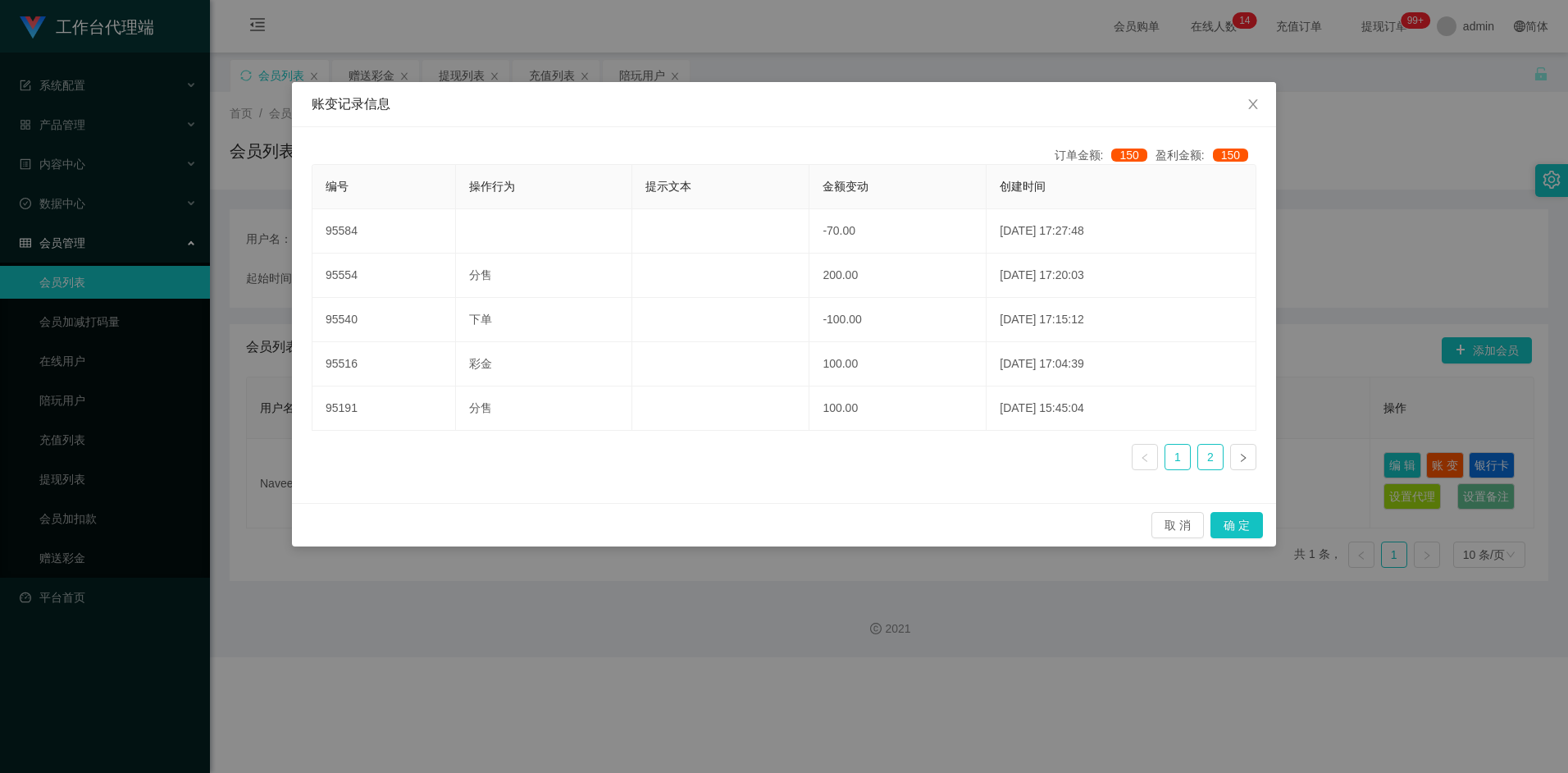
click at [1202, 459] on link "2" at bounding box center [1210, 457] width 25 height 25
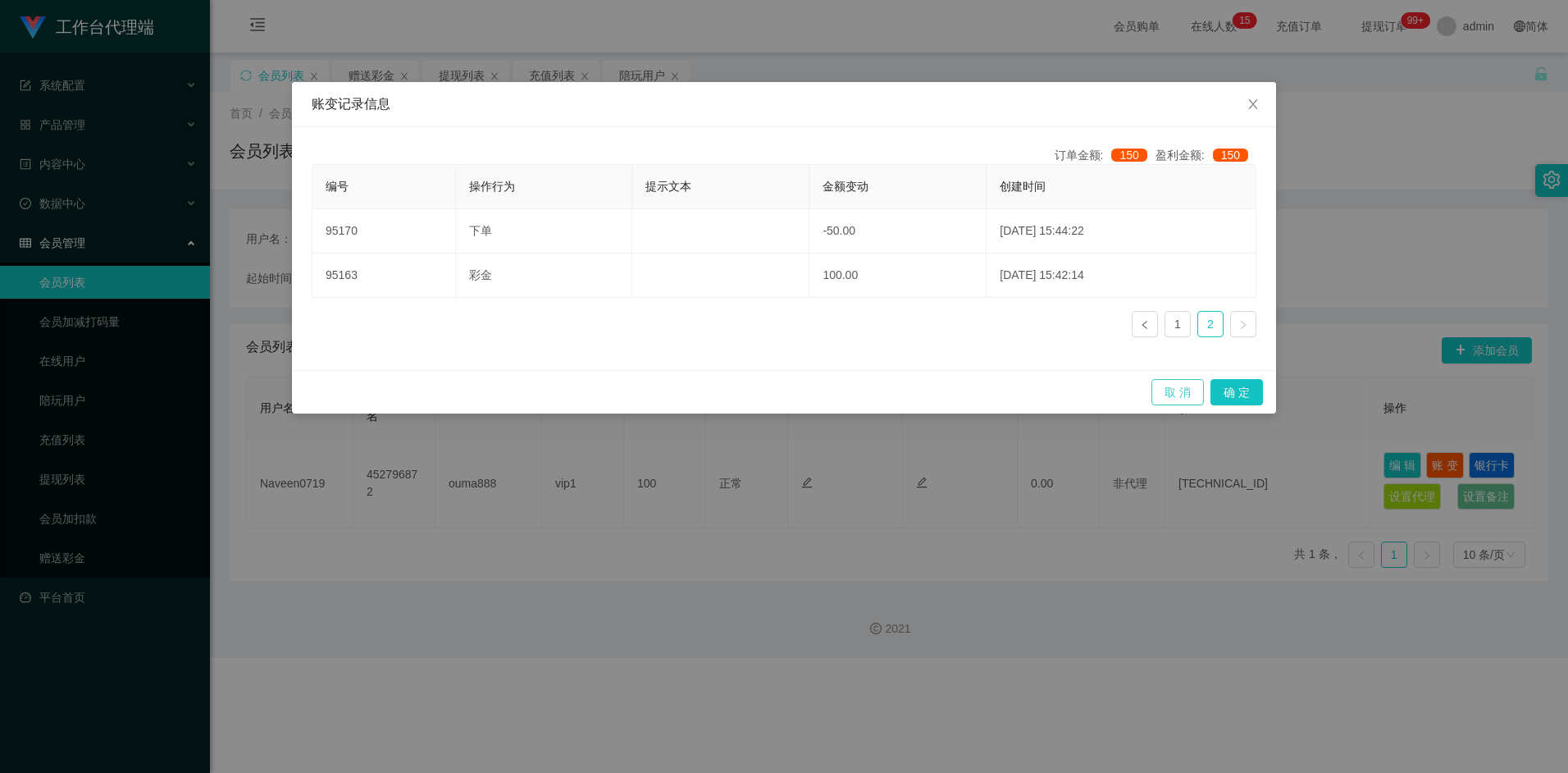
click at [1171, 387] on button "取 消" at bounding box center [1178, 392] width 53 height 26
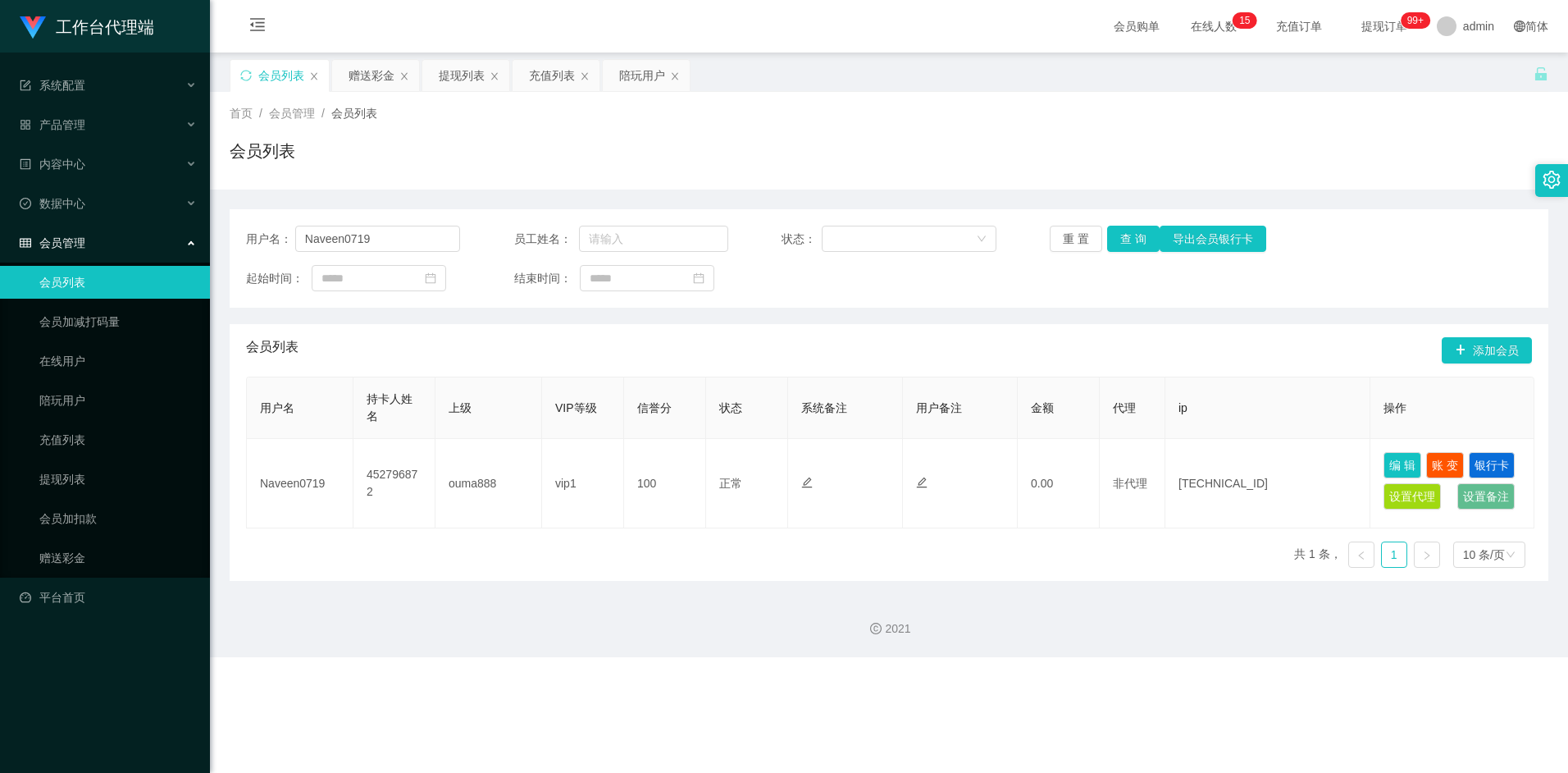
click at [1201, 612] on div "2021" at bounding box center [888, 619] width 1358 height 76
click at [651, 81] on div "陪玩用户" at bounding box center [642, 75] width 46 height 32
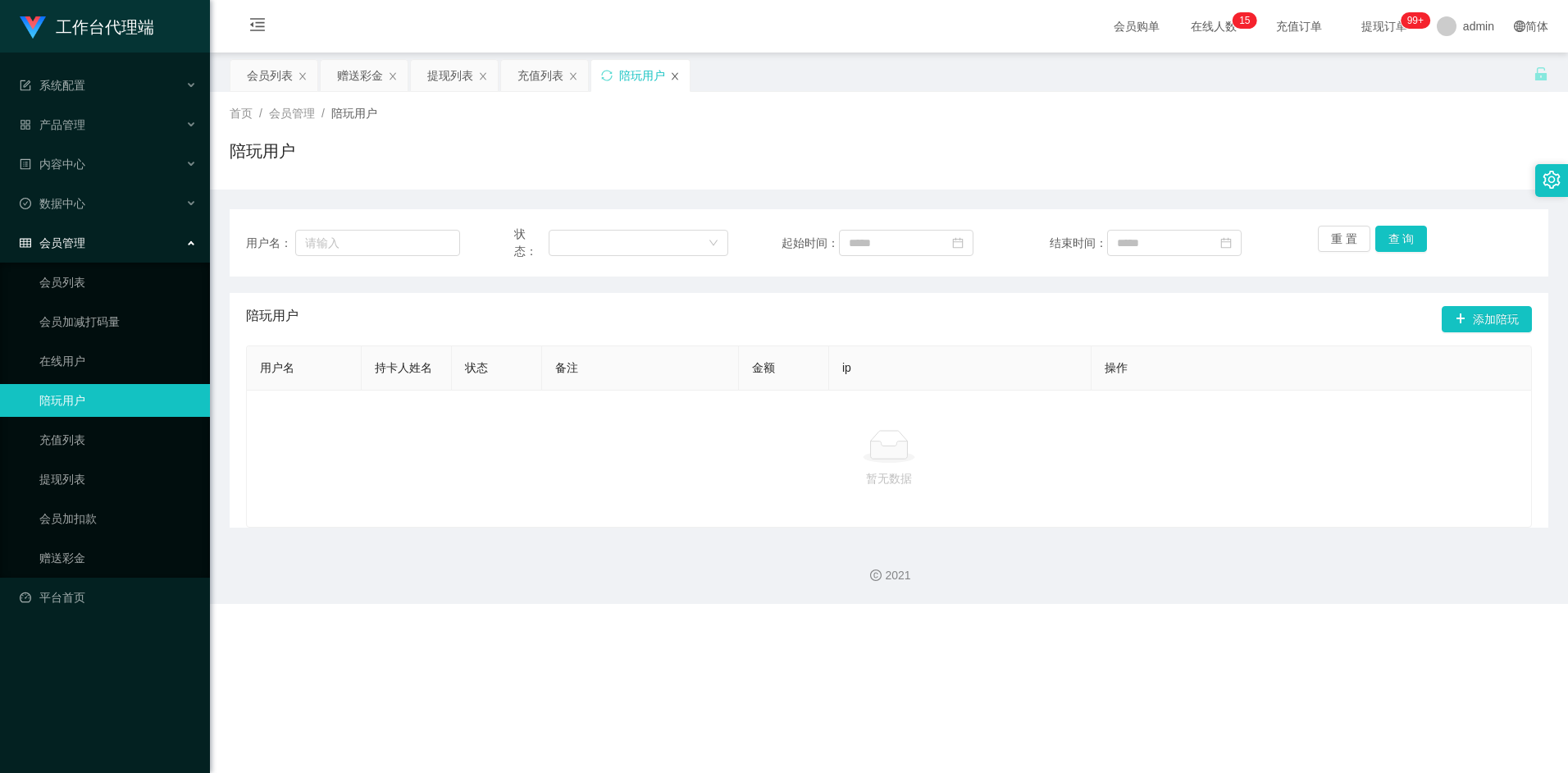
click at [679, 75] on icon "图标: close" at bounding box center [674, 75] width 10 height 10
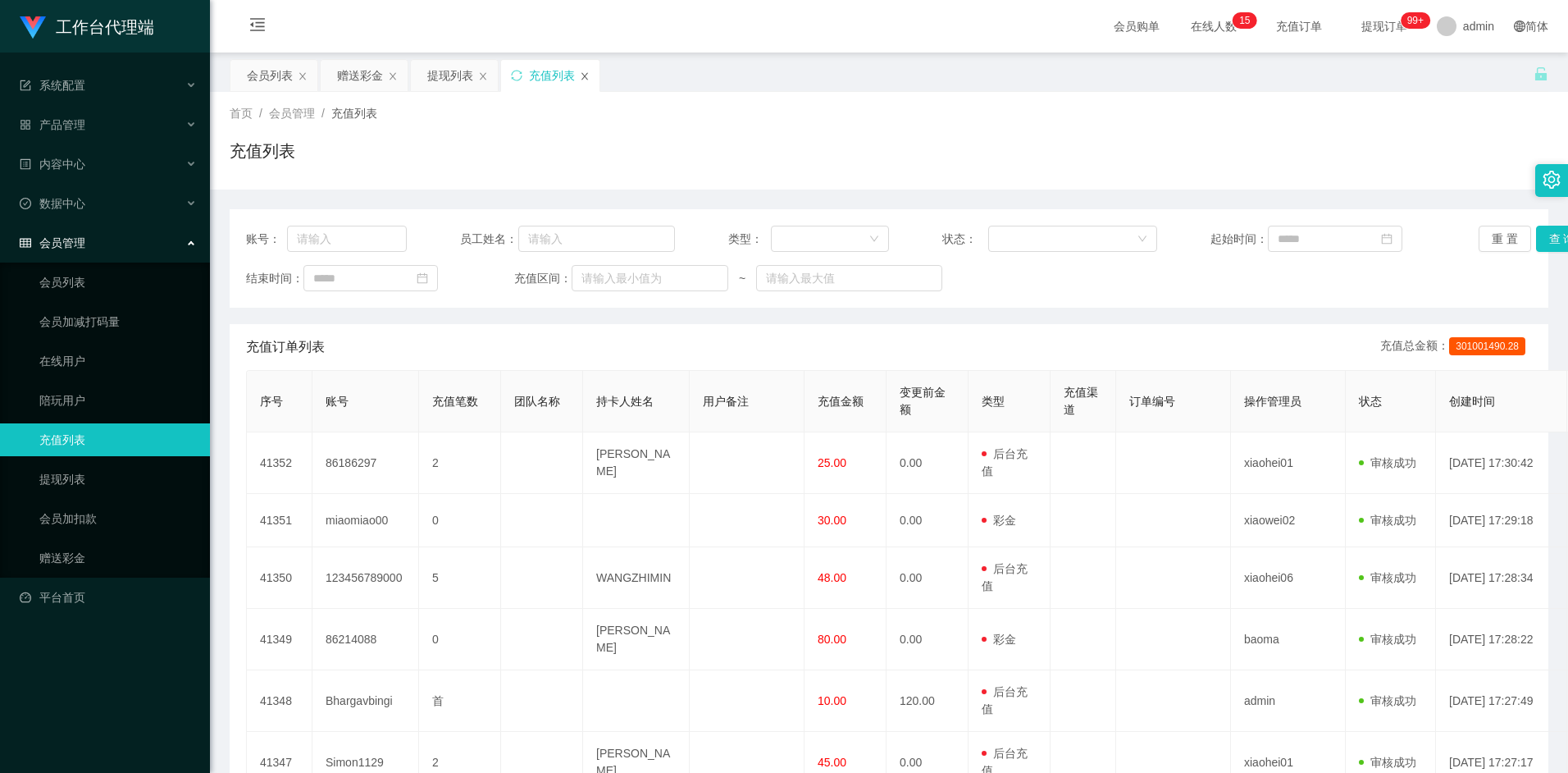
click at [580, 78] on icon "图标: close" at bounding box center [584, 75] width 10 height 10
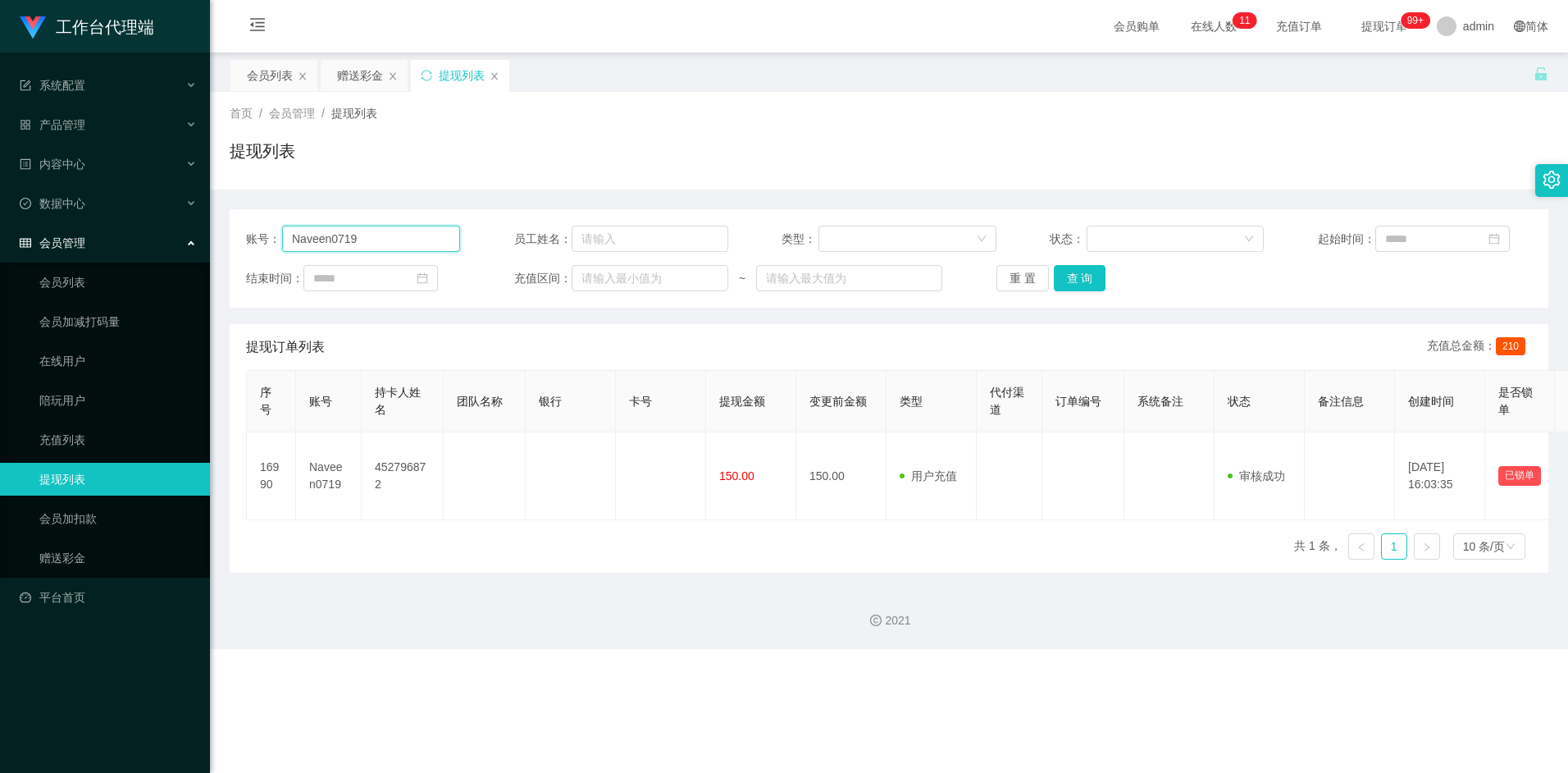
click at [417, 240] on input "Naveen0719" at bounding box center [371, 239] width 178 height 26
click at [1091, 271] on button "查 询" at bounding box center [1080, 278] width 53 height 26
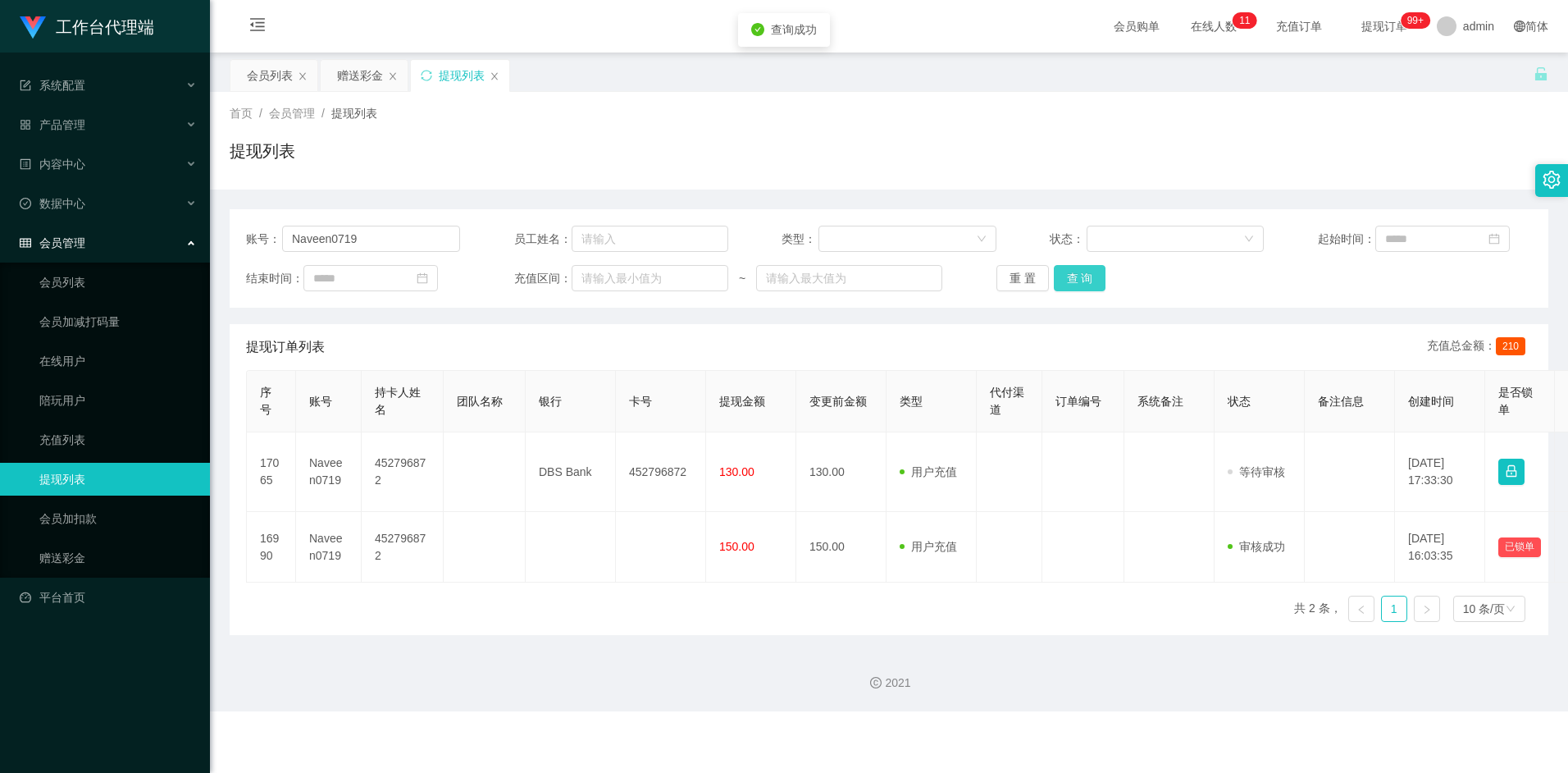
click at [1092, 283] on button "查 询" at bounding box center [1080, 278] width 53 height 26
click at [1085, 280] on button "查 询" at bounding box center [1080, 278] width 53 height 26
click at [377, 240] on input "Naveen0719" at bounding box center [371, 239] width 178 height 26
click at [1088, 286] on button "查 询" at bounding box center [1080, 278] width 53 height 26
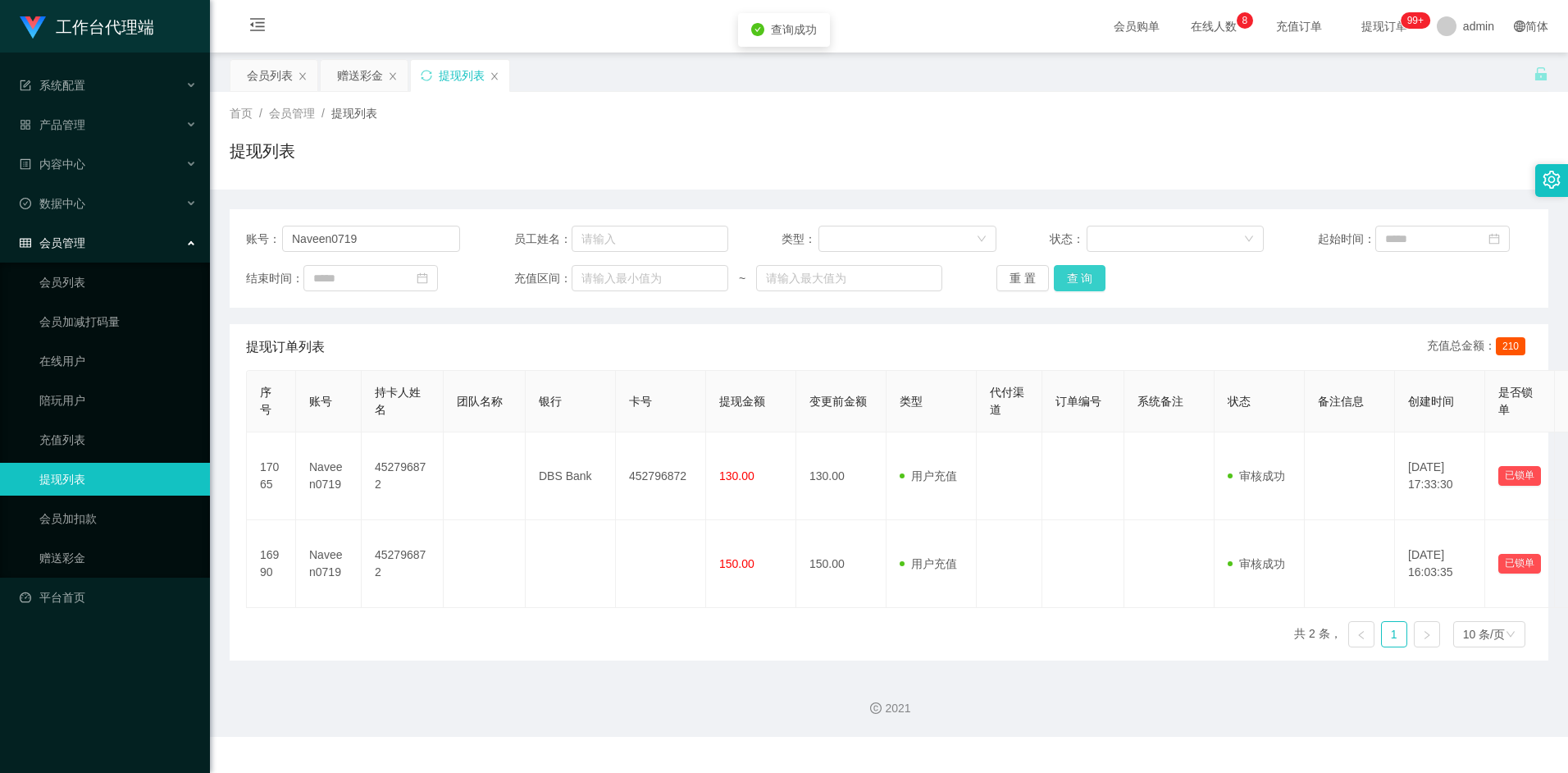
click at [1094, 280] on button "查 询" at bounding box center [1080, 278] width 53 height 26
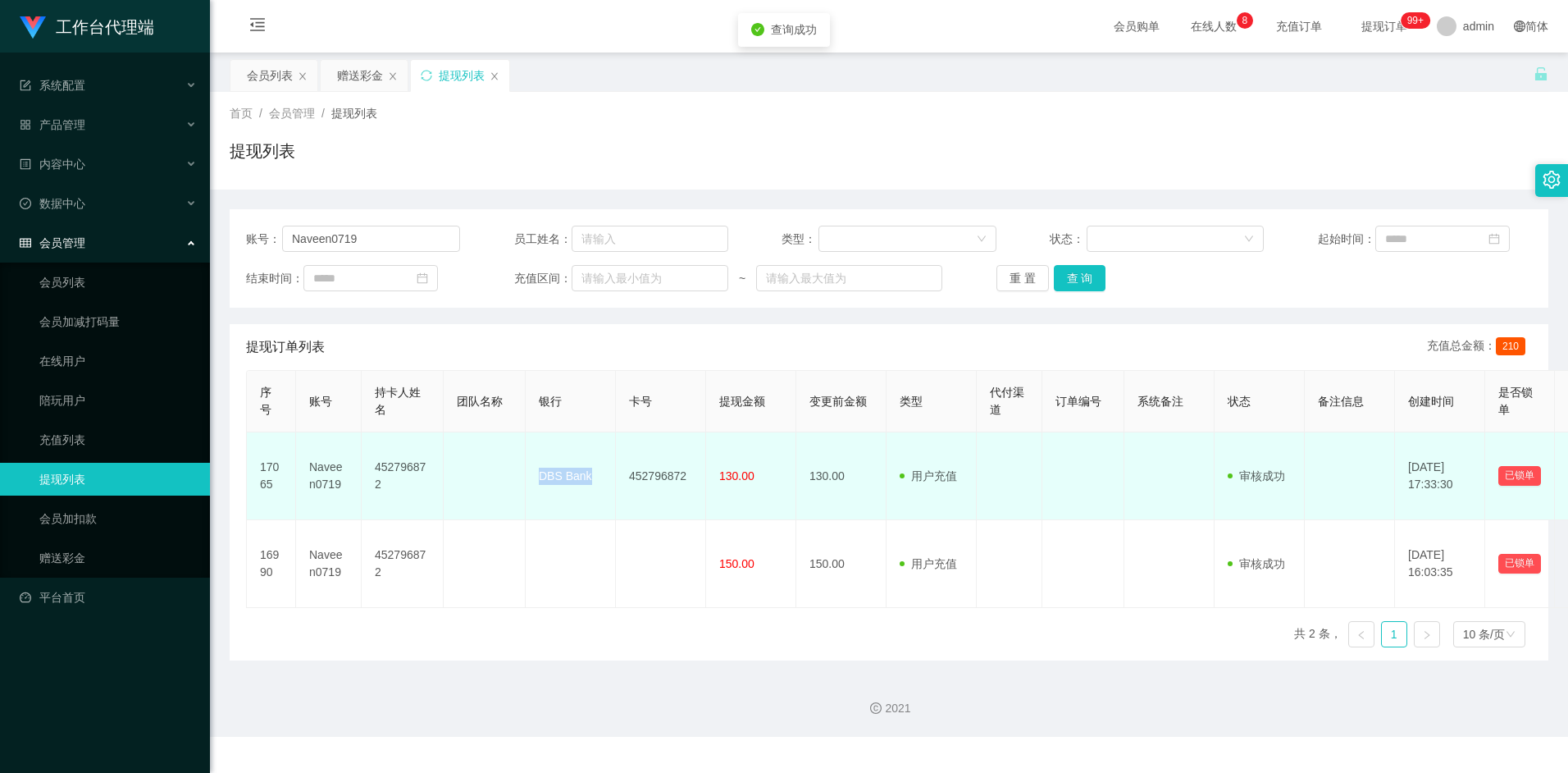
drag, startPoint x: 539, startPoint y: 477, endPoint x: 595, endPoint y: 476, distance: 56.0
click at [595, 476] on td "DBS Bank" at bounding box center [571, 476] width 90 height 88
copy td "DBS Bank"
click at [650, 464] on td "452796872" at bounding box center [660, 476] width 90 height 88
click at [631, 470] on td "452796872" at bounding box center [660, 476] width 90 height 88
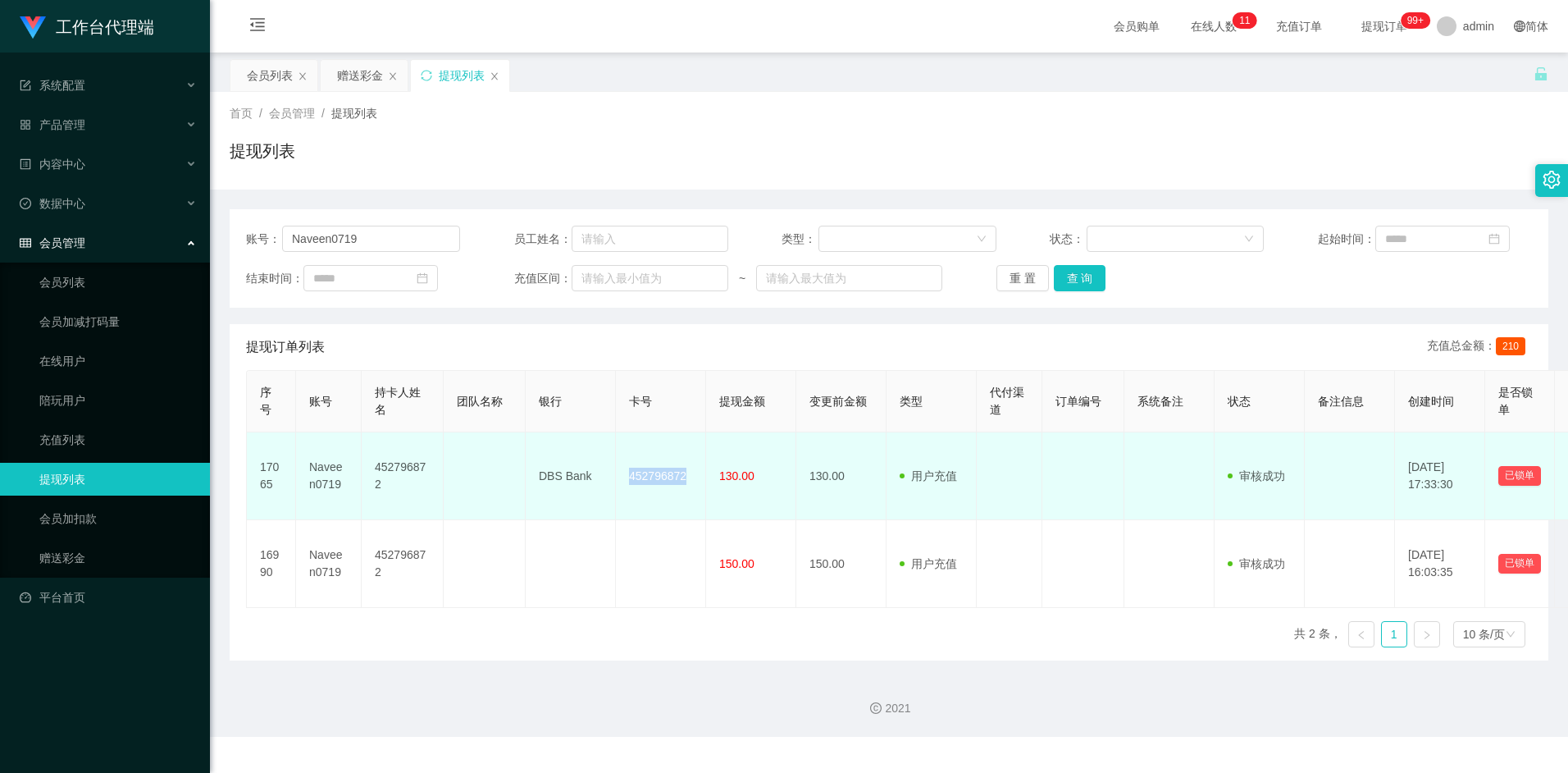
click at [631, 470] on td "452796872" at bounding box center [660, 476] width 90 height 88
copy td "452796872"
click at [669, 476] on td "452796872" at bounding box center [660, 476] width 90 height 88
